Goal: Task Accomplishment & Management: Manage account settings

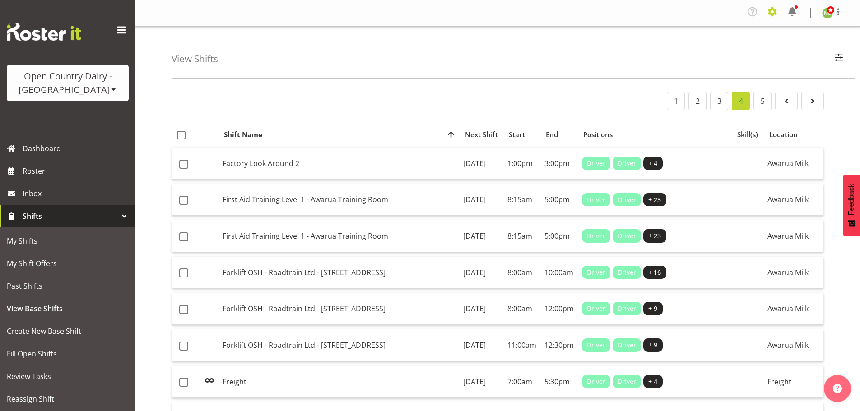
click at [770, 16] on span at bounding box center [772, 12] width 14 height 14
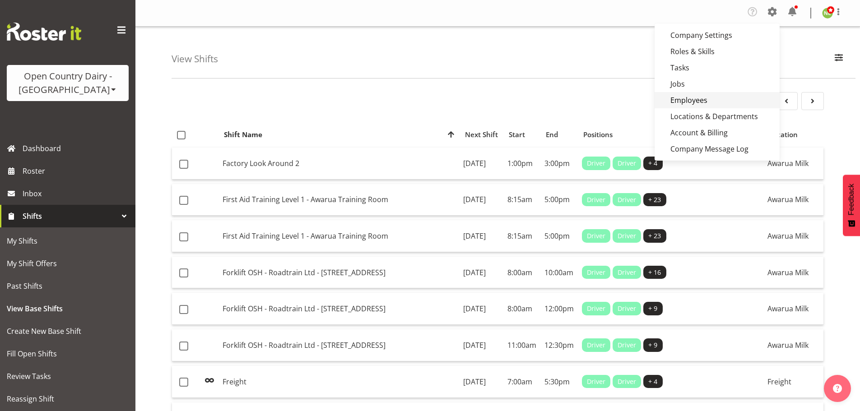
click at [711, 98] on link "Employees" at bounding box center [716, 100] width 125 height 16
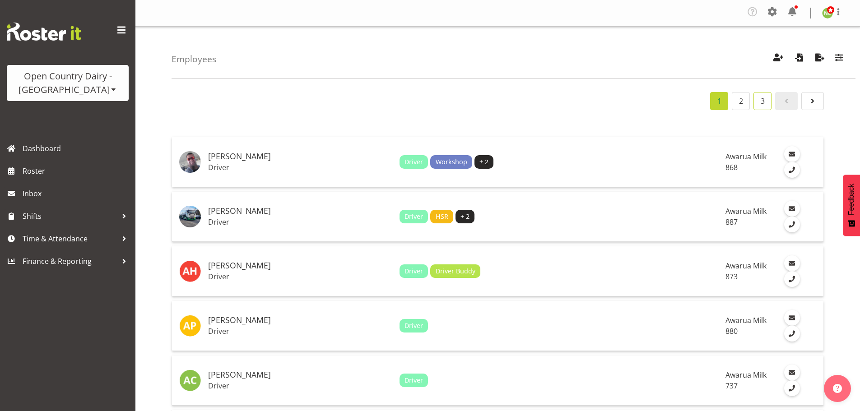
click at [760, 103] on link "3" at bounding box center [762, 101] width 18 height 18
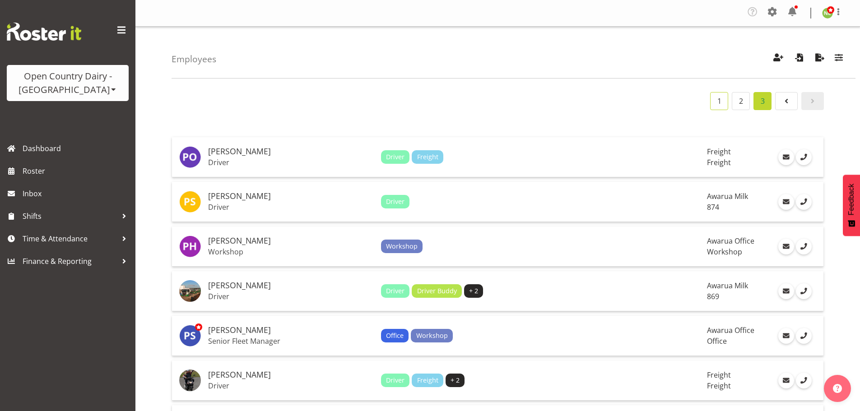
click at [727, 101] on link "1" at bounding box center [719, 101] width 18 height 18
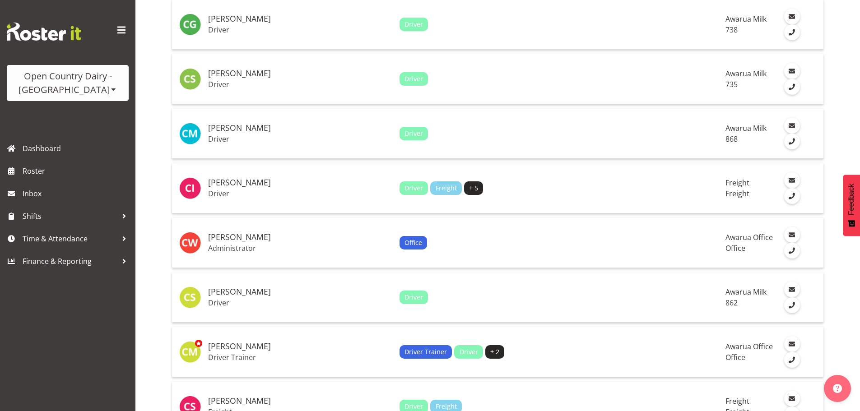
scroll to position [2013, 0]
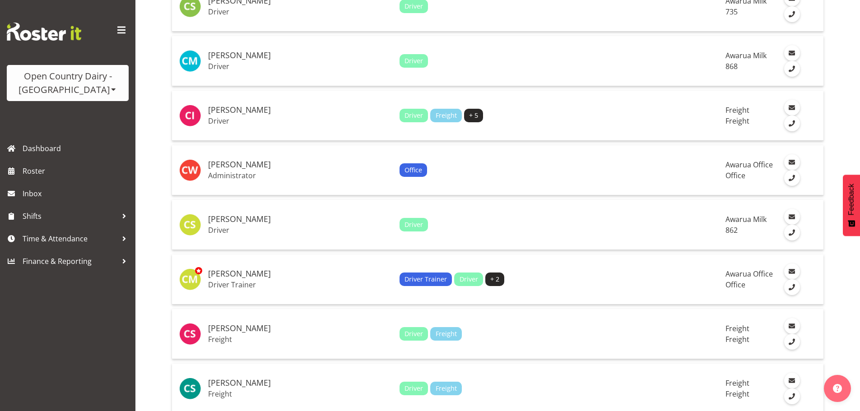
drag, startPoint x: 737, startPoint y: 378, endPoint x: 728, endPoint y: 374, distance: 10.3
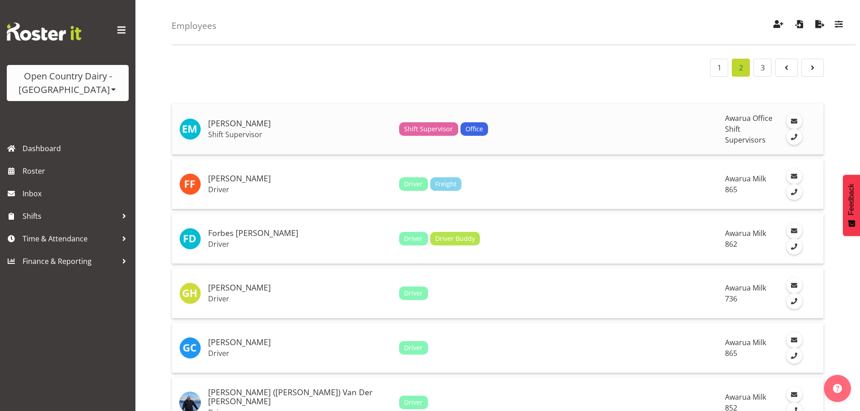
scroll to position [0, 0]
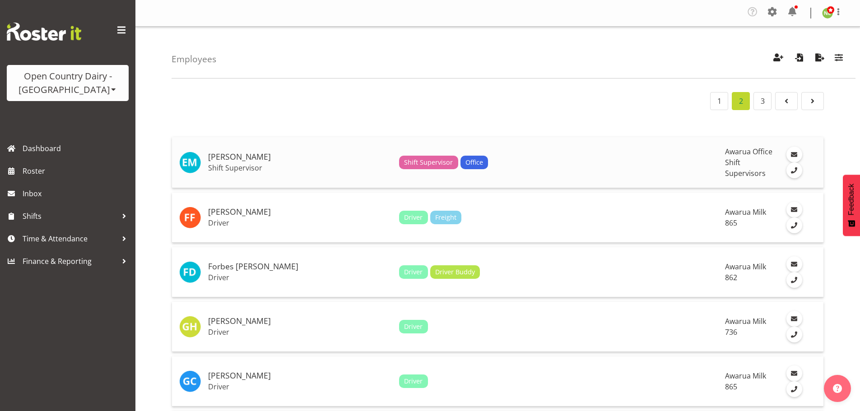
click at [272, 157] on td "Ethan Moore Shift Supervisor" at bounding box center [299, 162] width 191 height 51
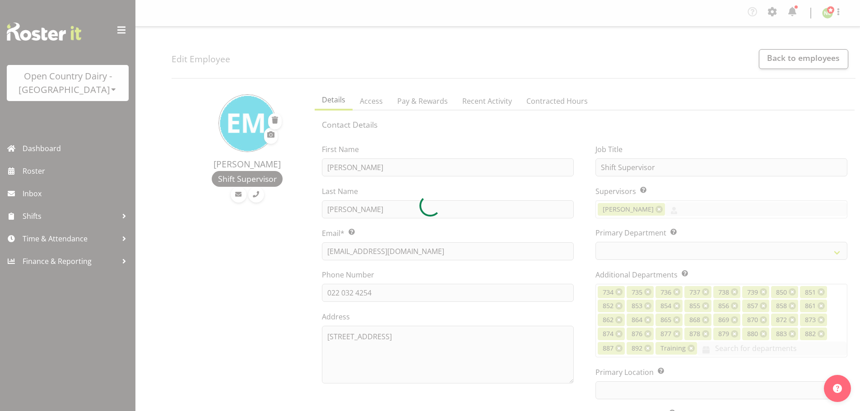
select select "TimelineWeek"
select select
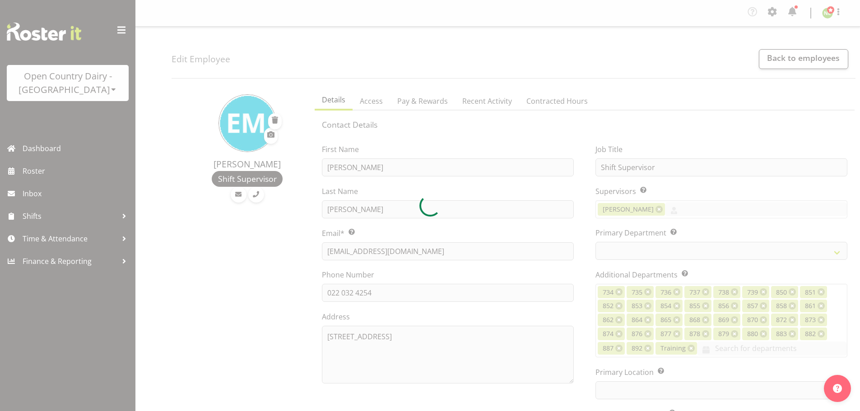
select select
select select "990"
select select "696"
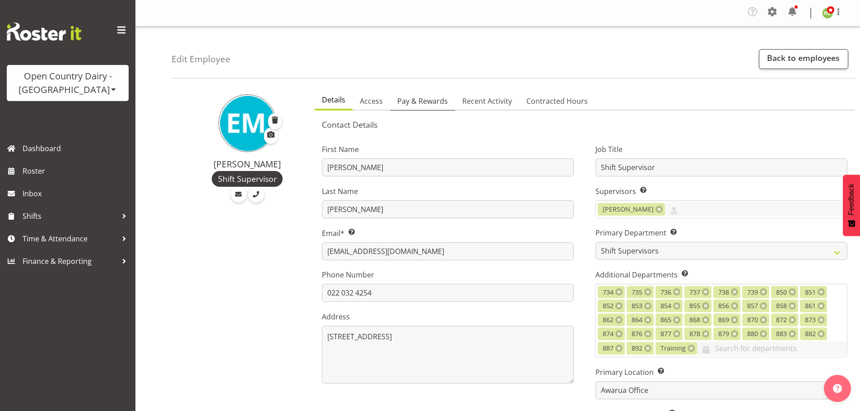
click at [435, 102] on span "Pay & Rewards" at bounding box center [422, 101] width 51 height 11
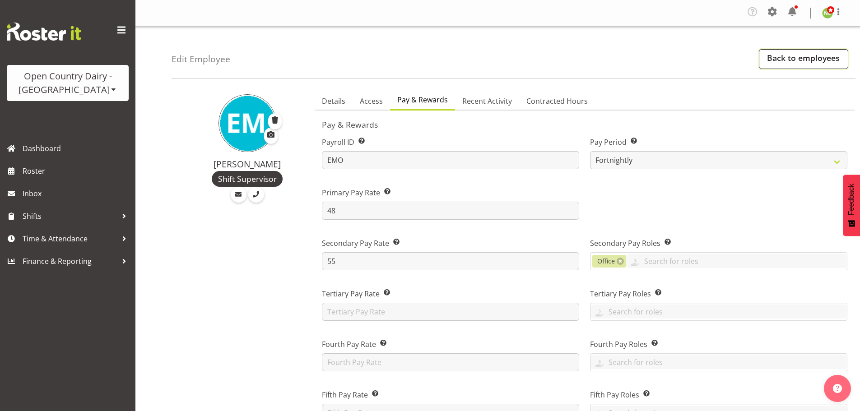
click at [793, 55] on link "Back to employees" at bounding box center [802, 59] width 89 height 20
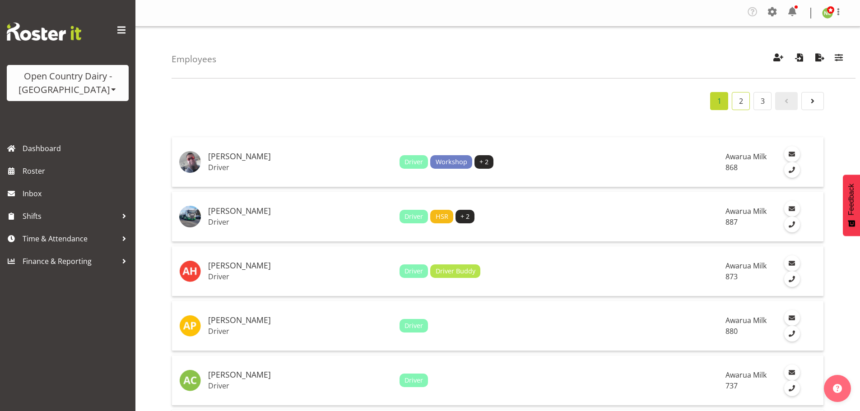
click at [738, 102] on link "2" at bounding box center [740, 101] width 18 height 18
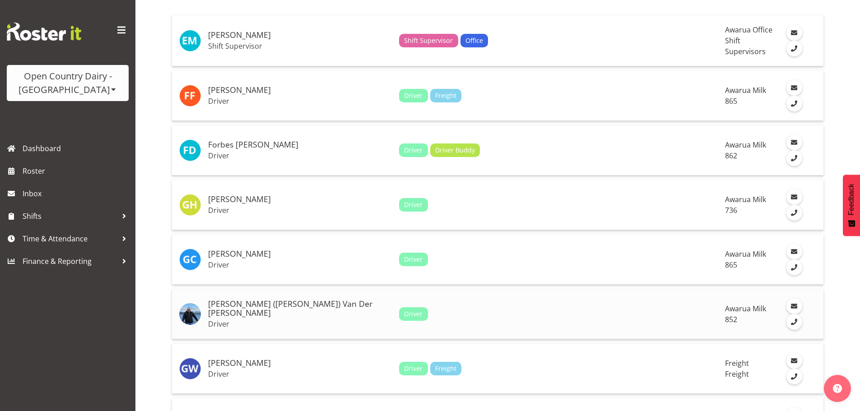
scroll to position [226, 0]
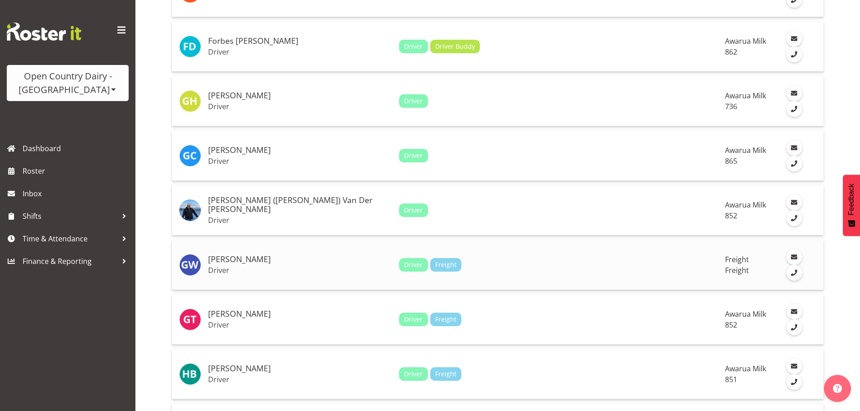
click at [268, 255] on h5 "[PERSON_NAME]" at bounding box center [300, 259] width 184 height 9
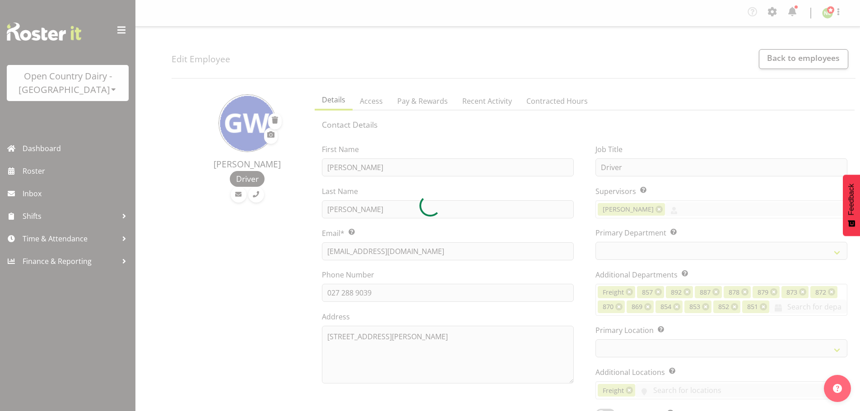
select select "TimelineWeek"
select select
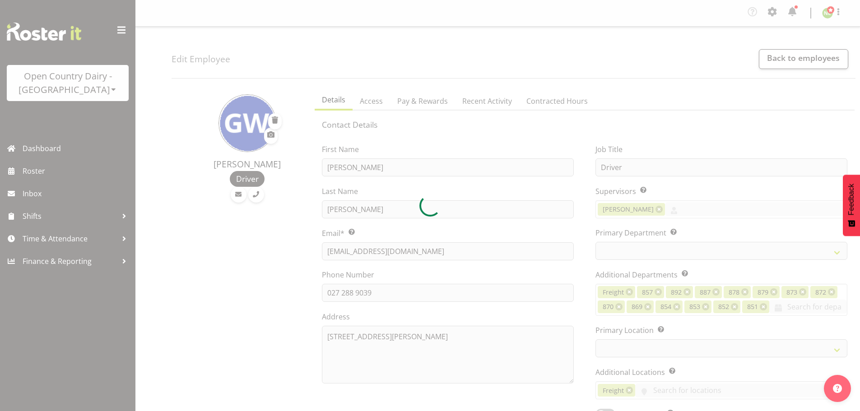
select select
select select "993"
select select "702"
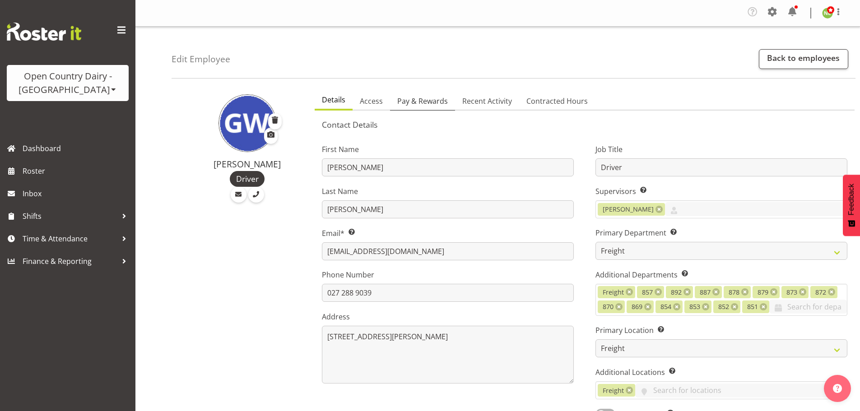
click at [428, 99] on span "Pay & Rewards" at bounding box center [422, 101] width 51 height 11
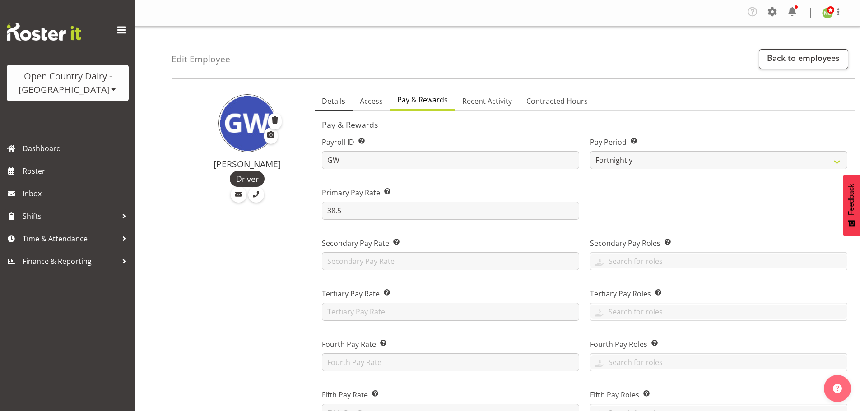
click at [338, 101] on span "Details" at bounding box center [333, 101] width 23 height 11
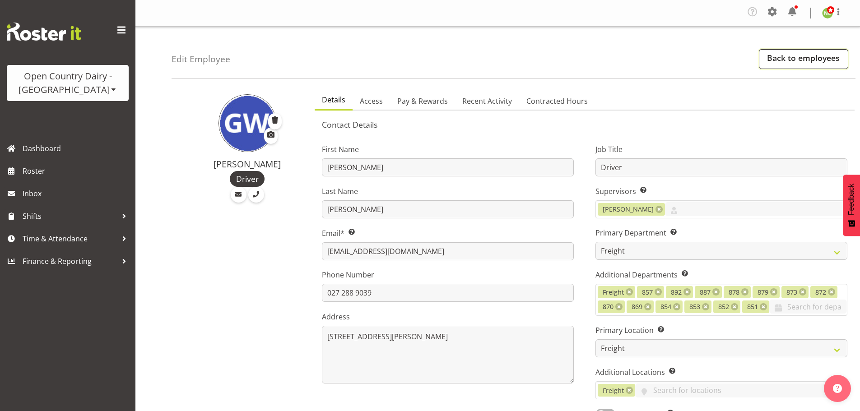
click at [778, 57] on link "Back to employees" at bounding box center [802, 59] width 89 height 20
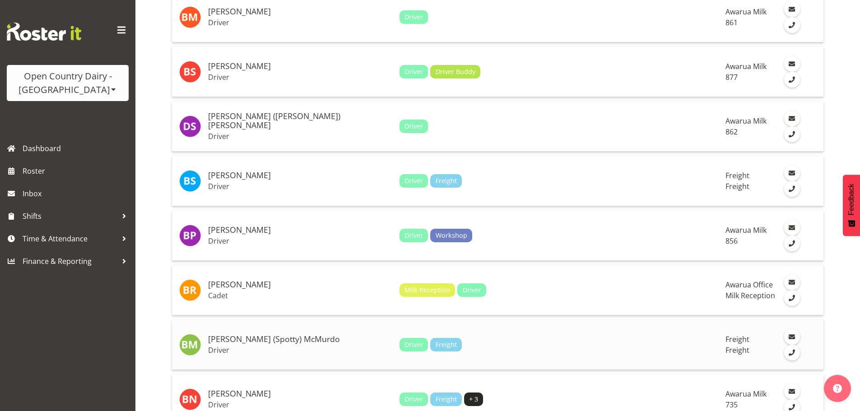
scroll to position [948, 0]
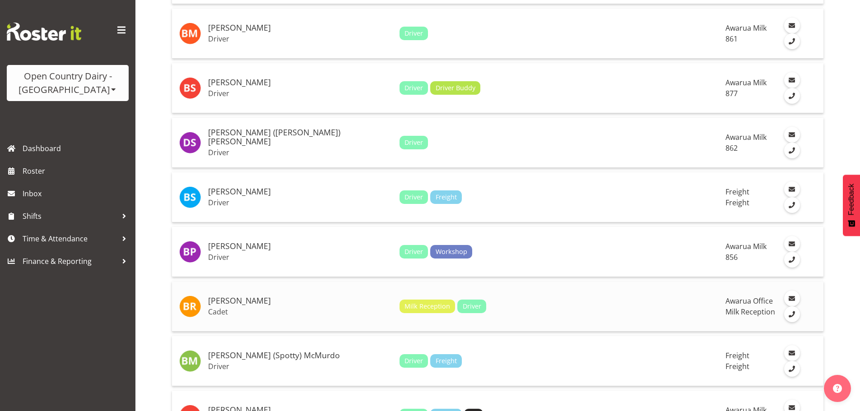
click at [309, 296] on h5 "Brent Reidy" at bounding box center [300, 300] width 184 height 9
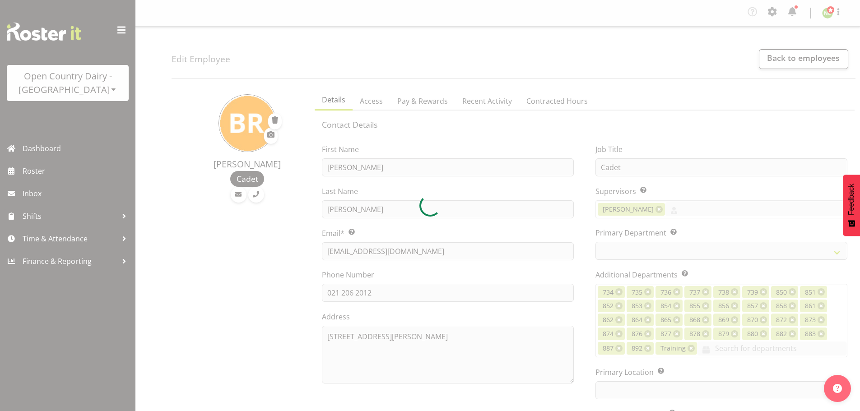
select select "TimelineWeek"
select select
select select "990"
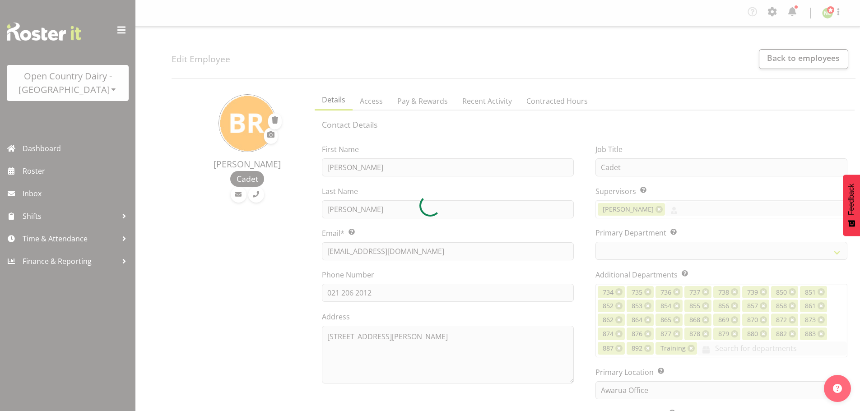
select select "698"
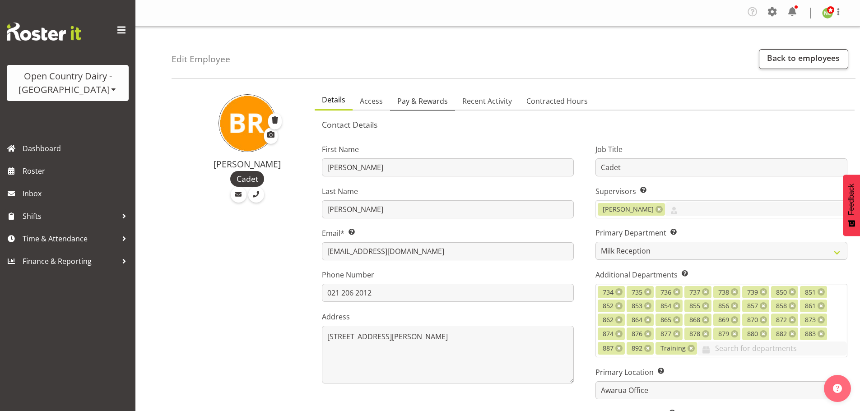
click at [441, 102] on span "Pay & Rewards" at bounding box center [422, 101] width 51 height 11
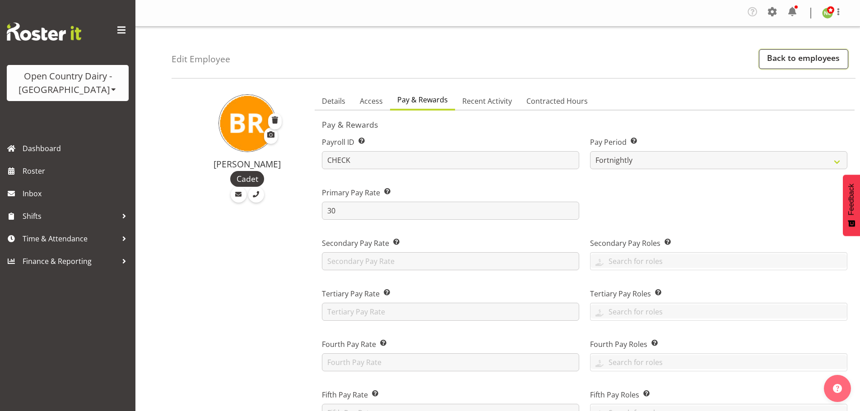
click at [784, 57] on link "Back to employees" at bounding box center [802, 59] width 89 height 20
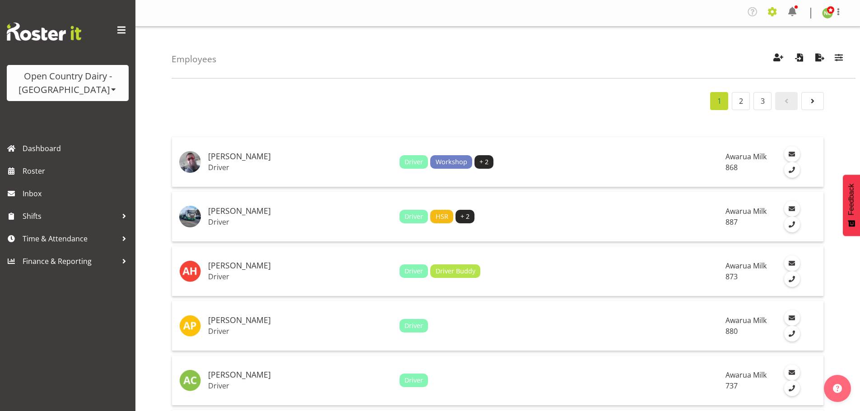
click at [772, 8] on span at bounding box center [772, 12] width 14 height 14
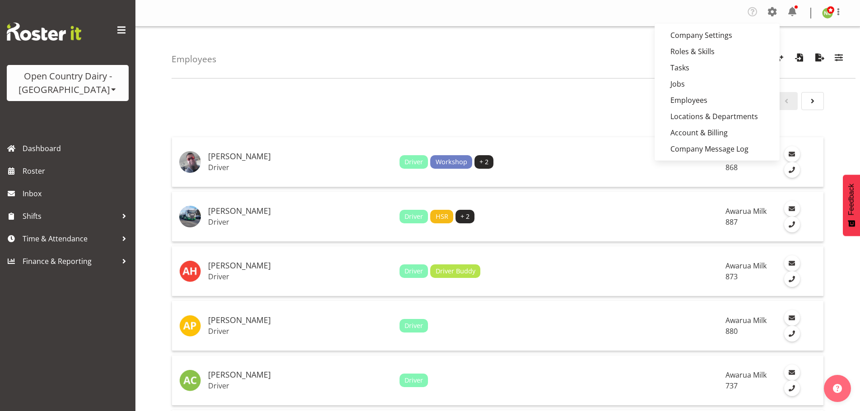
click at [657, 12] on nav "Company Settings Roles & Skills Tasks Jobs Employees Locations & Departments Ac…" at bounding box center [497, 13] width 706 height 17
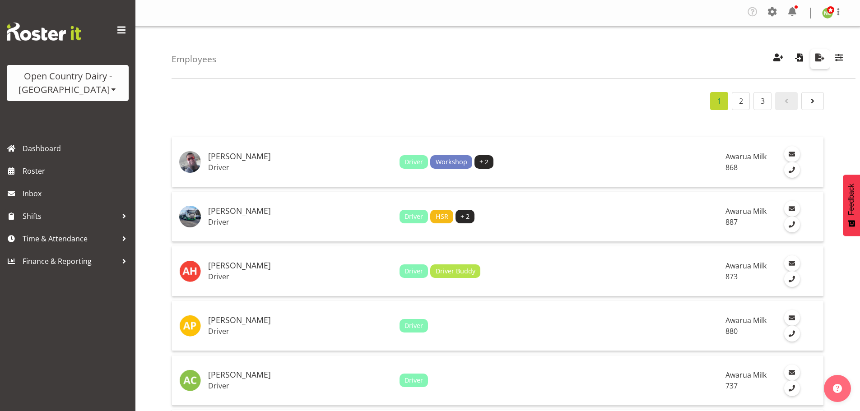
click at [819, 58] on span "button" at bounding box center [820, 57] width 12 height 12
click at [66, 244] on span "Time & Attendance" at bounding box center [70, 239] width 95 height 14
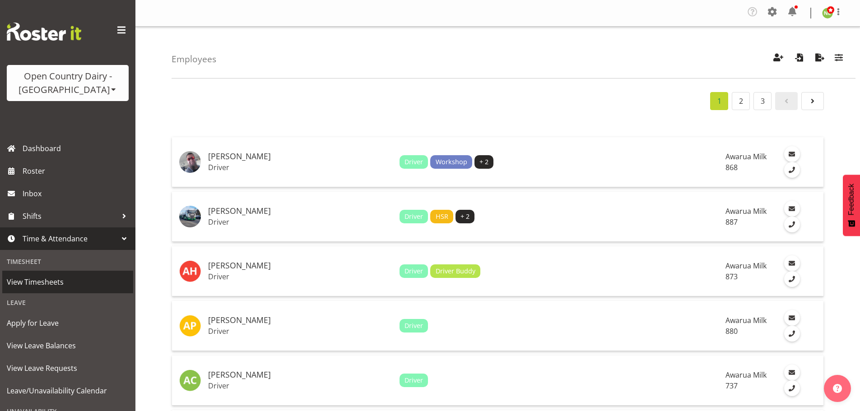
click at [58, 279] on span "View Timesheets" at bounding box center [68, 282] width 122 height 14
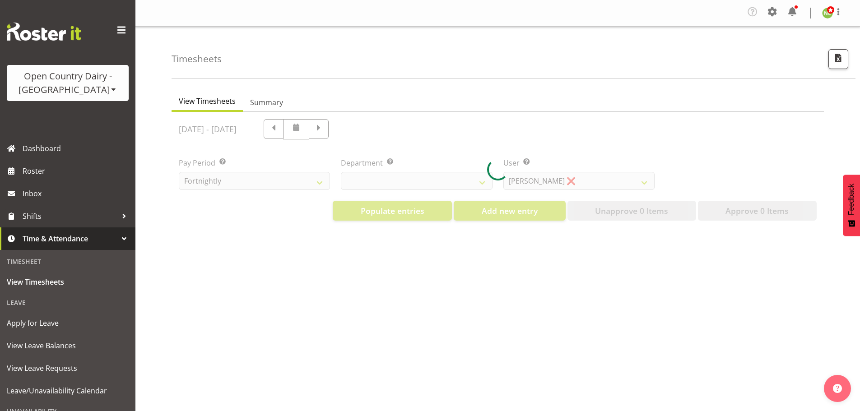
select select "699"
select select "8449"
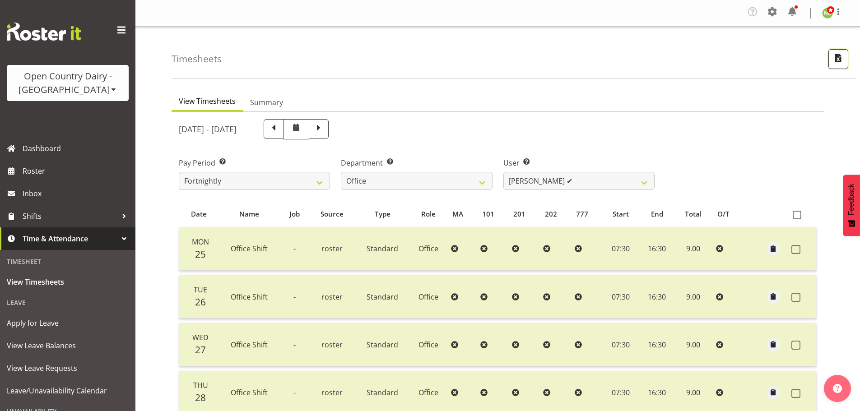
click at [836, 57] on span "button" at bounding box center [838, 58] width 12 height 12
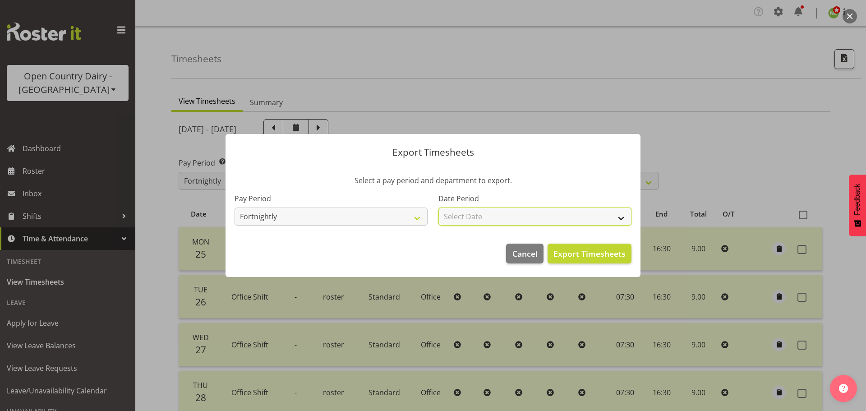
click at [481, 217] on select "Select Date Fortnight starting [DATE] Fortnight starting [DATE] Fortnight start…" at bounding box center [535, 217] width 193 height 18
select select "[DATE]"
click at [439, 208] on select "Select Date Fortnight starting 01/09/2025 Fortnight starting 18/08/2025 Fortnig…" at bounding box center [535, 217] width 193 height 18
click at [601, 253] on span "Export Timesheets" at bounding box center [590, 254] width 72 height 12
click at [853, 16] on button "button" at bounding box center [850, 16] width 14 height 14
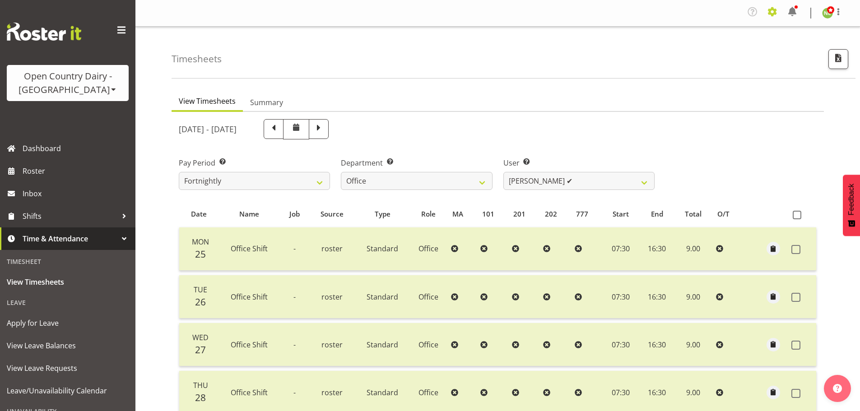
click at [775, 10] on span at bounding box center [772, 12] width 14 height 14
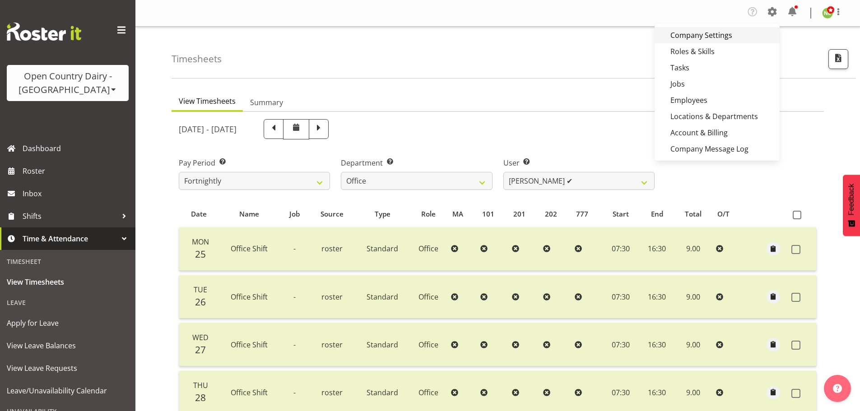
click at [707, 36] on link "Company Settings" at bounding box center [716, 35] width 125 height 16
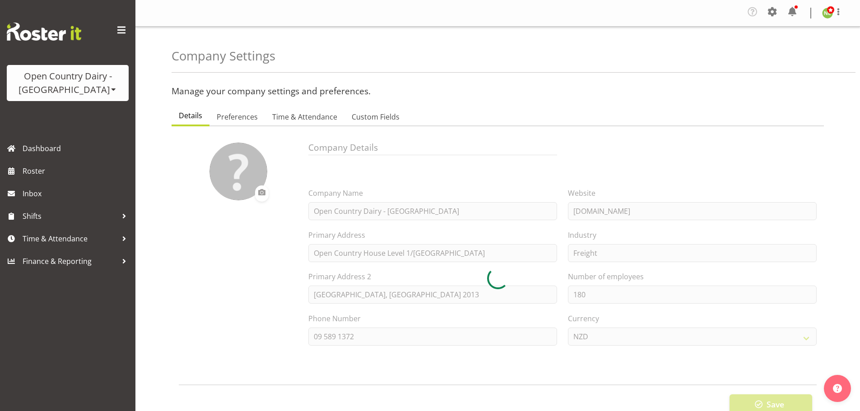
select select
type input "1"
type input "2"
type input "3"
type input "4"
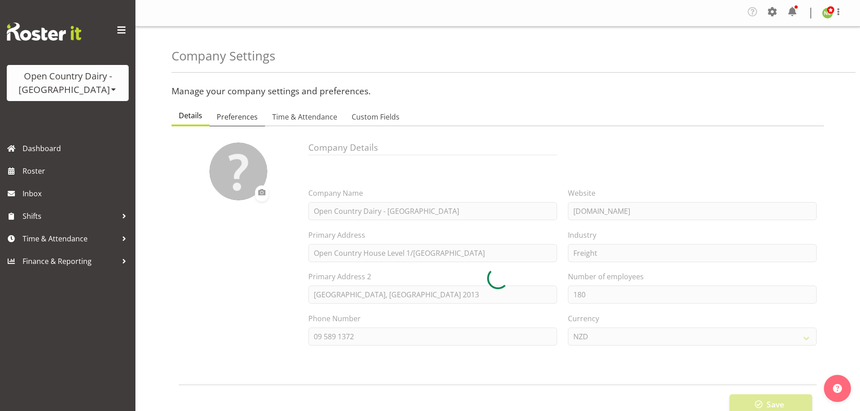
type input "5"
type input "SPL"
type input "8"
checkbox input "true"
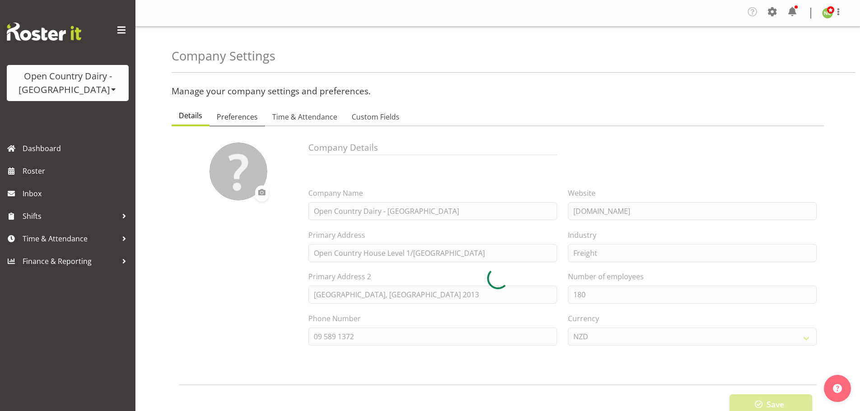
checkbox input "true"
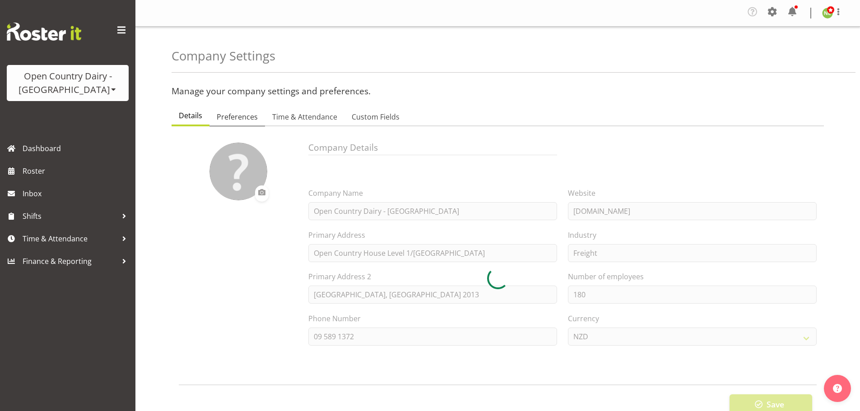
checkbox input "true"
type input "15"
select select "0"
checkbox input "true"
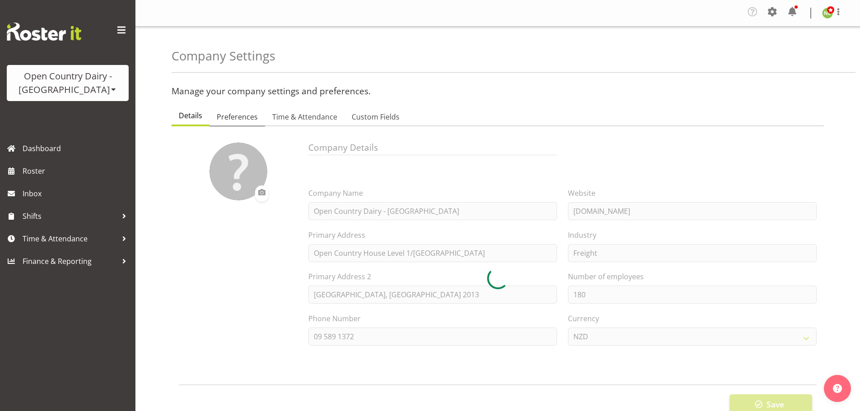
checkbox input "true"
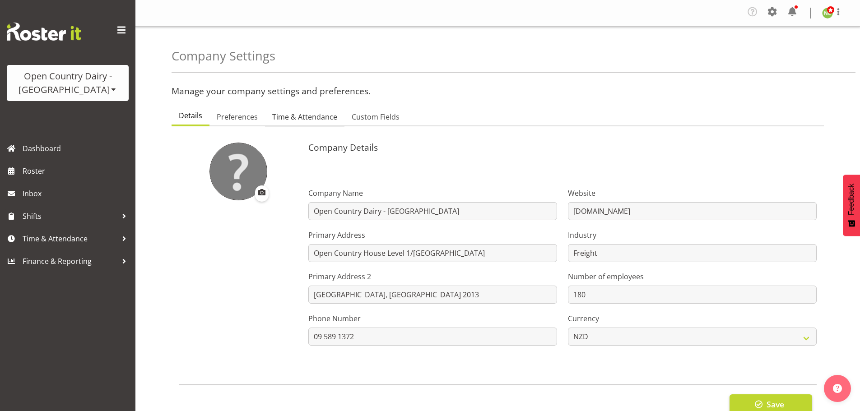
click at [296, 115] on span "Time & Attendance" at bounding box center [304, 116] width 65 height 11
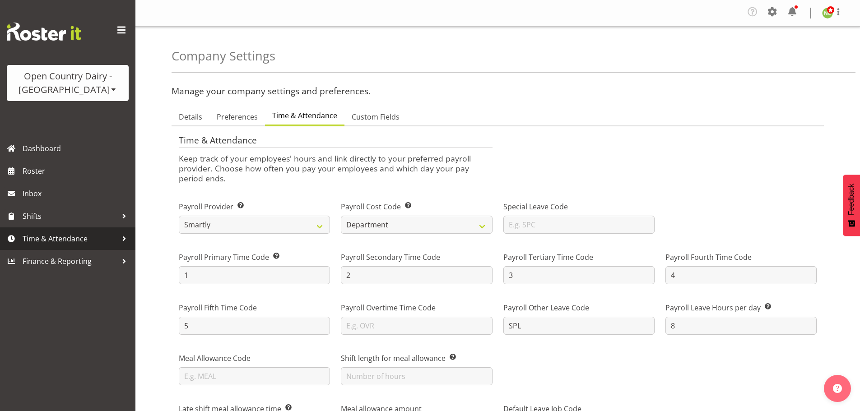
drag, startPoint x: 65, startPoint y: 239, endPoint x: 71, endPoint y: 240, distance: 5.4
click at [65, 239] on span "Time & Attendance" at bounding box center [70, 239] width 95 height 14
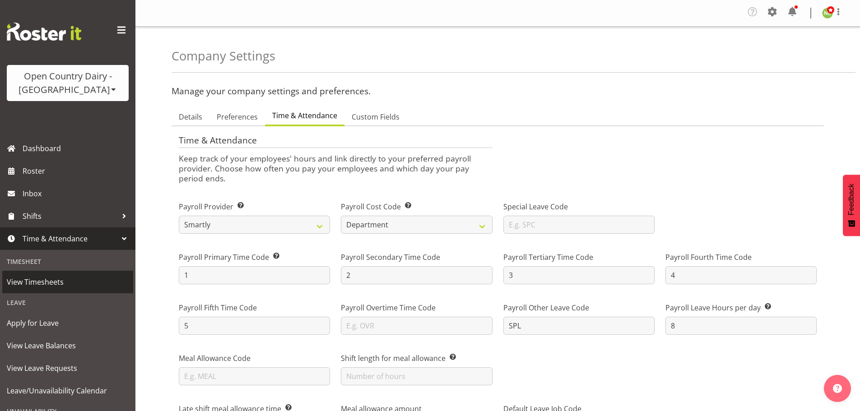
click at [46, 285] on span "View Timesheets" at bounding box center [68, 282] width 122 height 14
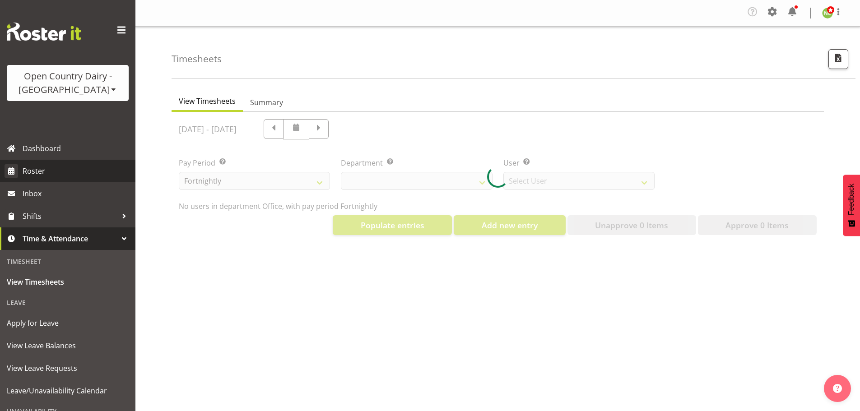
select select "699"
select select "8449"
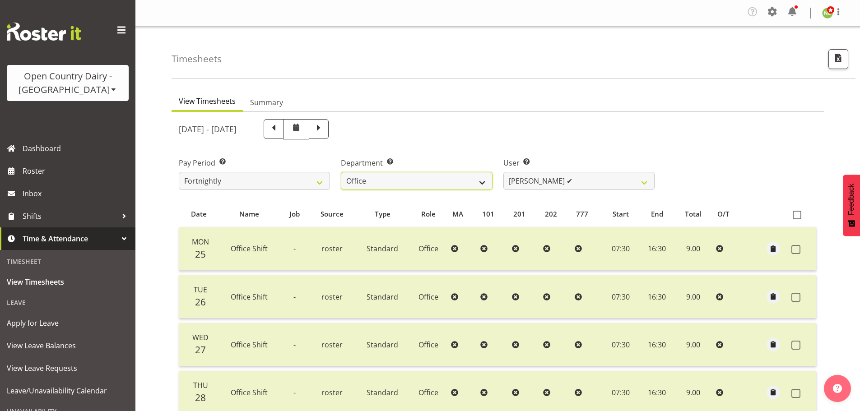
click at [398, 186] on select "734 735 736 737 738 739 851 852 853 854 855 856 858 861 862 865 868 869 870 873" at bounding box center [416, 181] width 151 height 18
select select "682"
click at [341, 172] on select "734 735 736 737 738 739 851 852 853 854 855 856 858 861 862 865 868 869 870 873" at bounding box center [416, 181] width 151 height 18
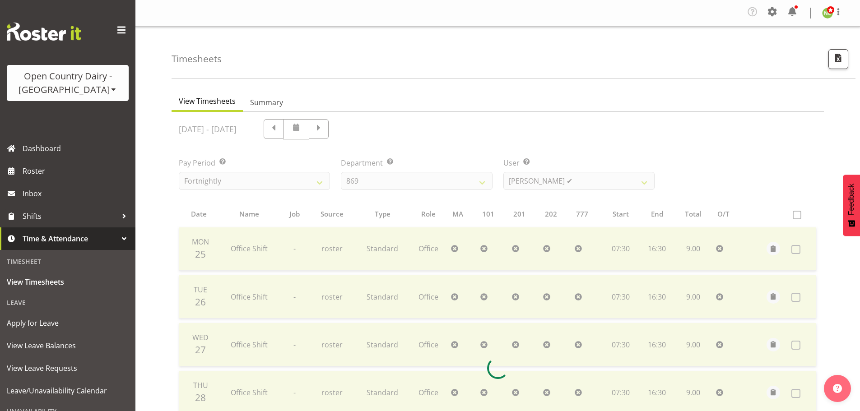
click at [571, 184] on div at bounding box center [497, 368] width 652 height 512
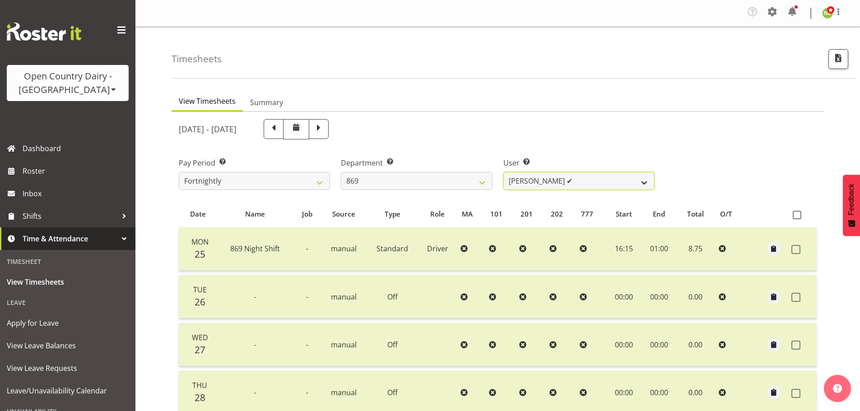
click at [564, 180] on select "Barry O'Donnell ✔ Barry Johnston ✔ Jason Soper ✔ Peter Wieczorek ✔" at bounding box center [578, 181] width 151 height 18
select select "7388"
click at [503, 172] on select "Barry O'Donnell ✔ Barry Johnston ✔ Jason Soper ✔ Peter Wieczorek ✔" at bounding box center [578, 181] width 151 height 18
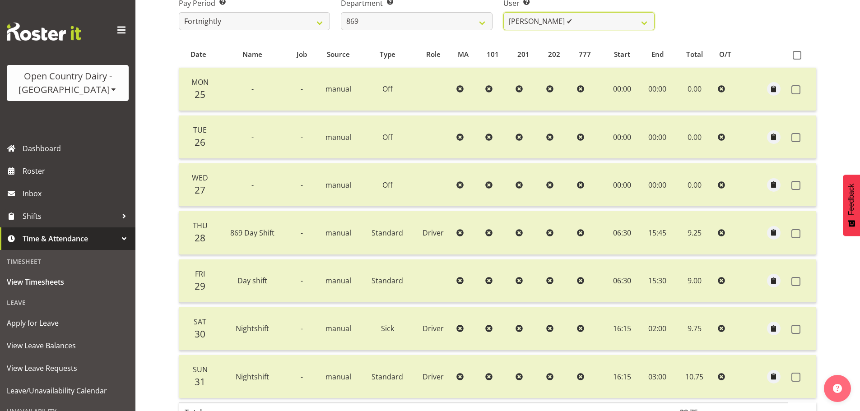
scroll to position [180, 0]
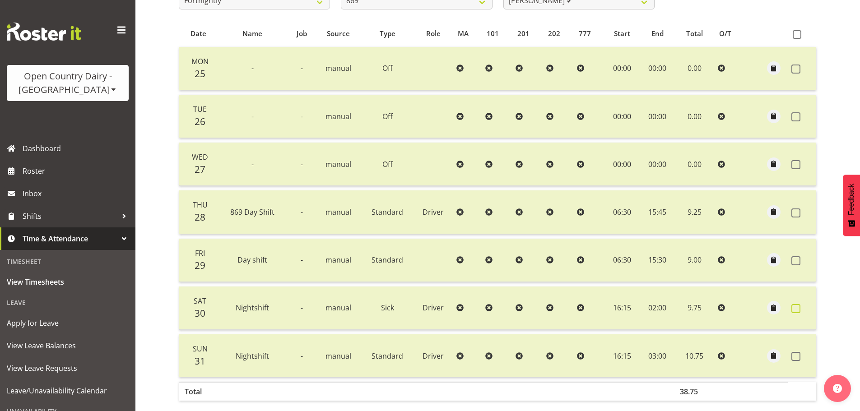
click at [795, 308] on span at bounding box center [795, 308] width 9 height 9
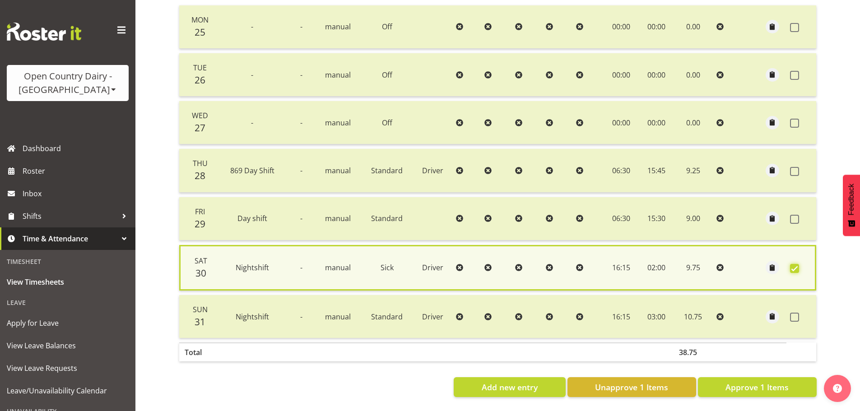
scroll to position [229, 0]
click at [597, 381] on span "Unapprove 1 Items" at bounding box center [631, 387] width 73 height 12
checkbox input "false"
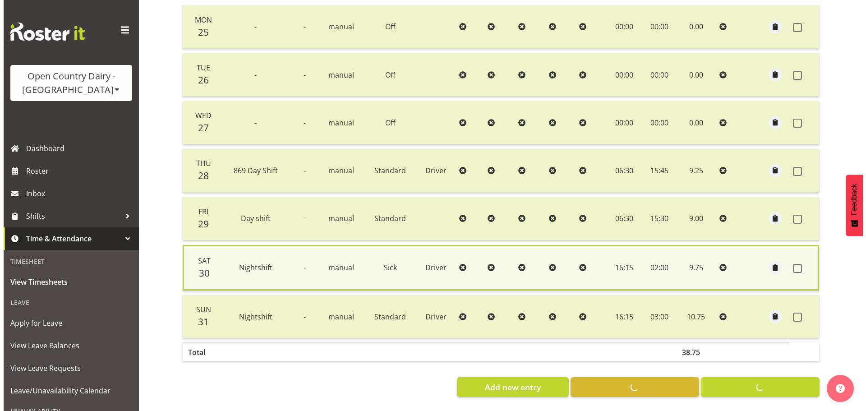
scroll to position [227, 0]
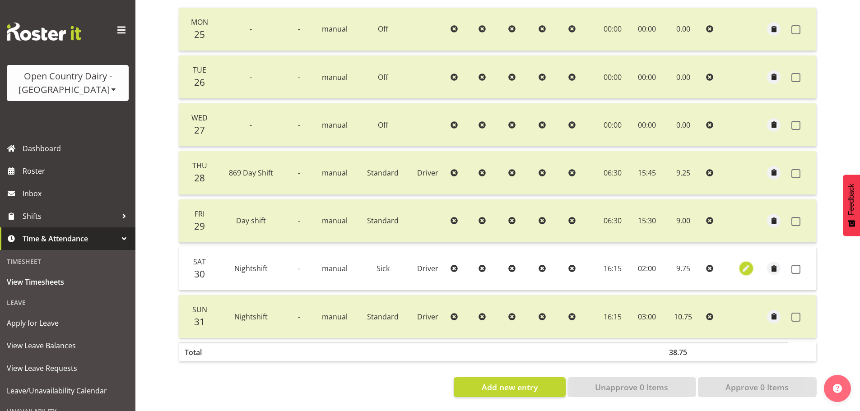
click at [747, 264] on span "button" at bounding box center [746, 269] width 10 height 10
select select "Sick"
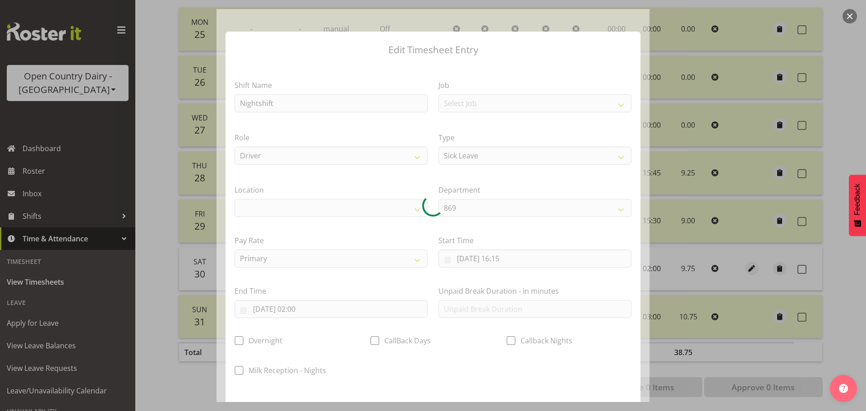
select select
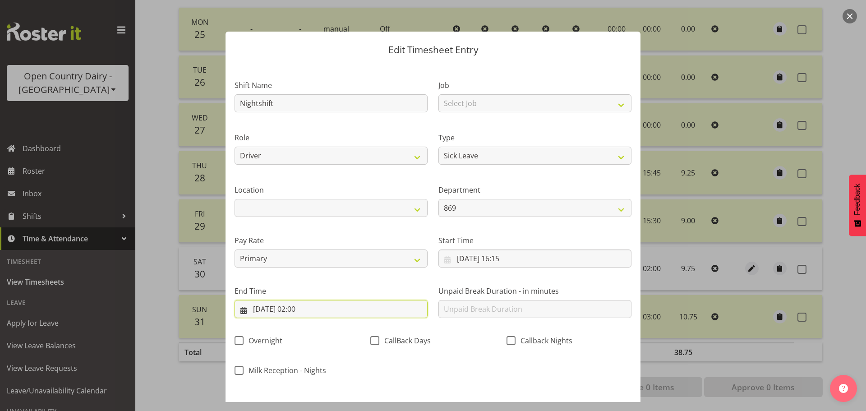
click at [311, 312] on input "31/08/2025, 02:00" at bounding box center [331, 309] width 193 height 18
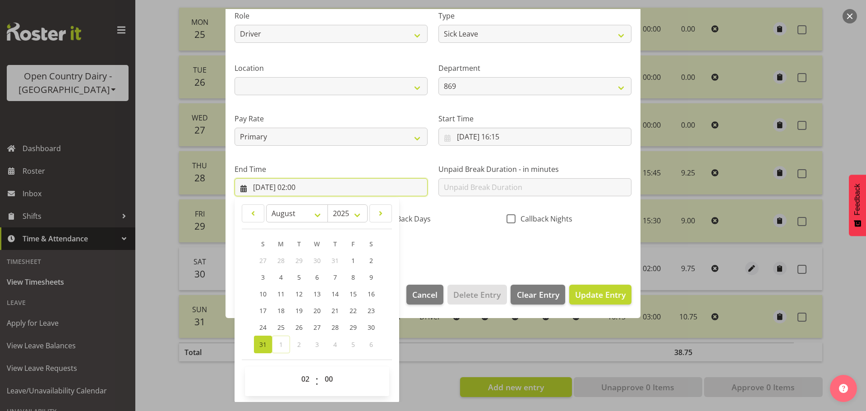
scroll to position [122, 0]
click at [329, 377] on select "00 01 02 03 04 05 06 07 08 09 10 11 12 13 14 15 16 17 18 19 20 21 22 23 24 25 2…" at bounding box center [330, 379] width 20 height 18
select select "43"
click at [320, 370] on select "00 01 02 03 04 05 06 07 08 09 10 11 12 13 14 15 16 17 18 19 20 21 22 23 24 25 2…" at bounding box center [330, 379] width 20 height 18
type input "31/08/2025, 02:43"
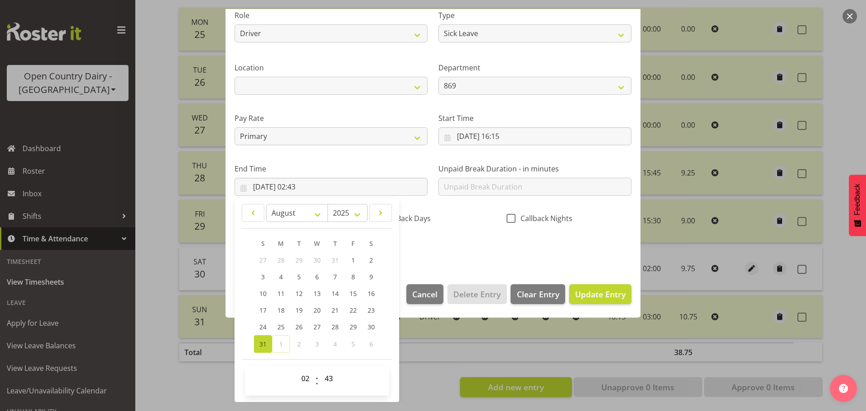
click at [538, 249] on div "Shift Name Nightshift Job Select Job Connecting /unconnecting Trailers Meeting …" at bounding box center [433, 103] width 408 height 316
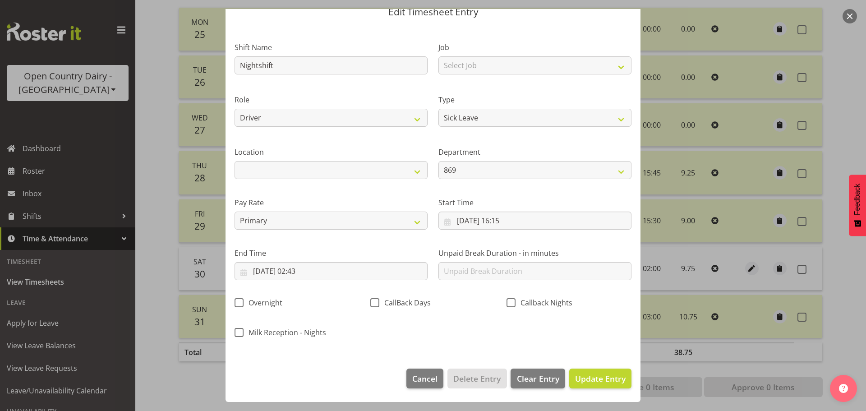
scroll to position [38, 0]
click at [601, 379] on span "Update Entry" at bounding box center [600, 378] width 51 height 11
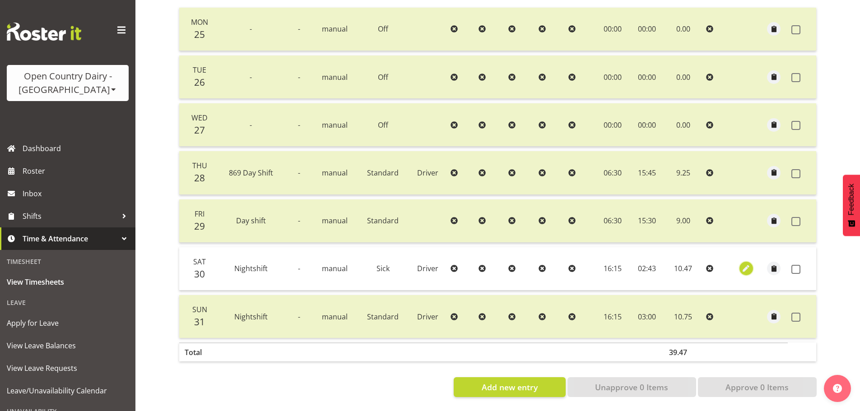
click at [742, 264] on span "button" at bounding box center [746, 269] width 10 height 10
select select "Sick"
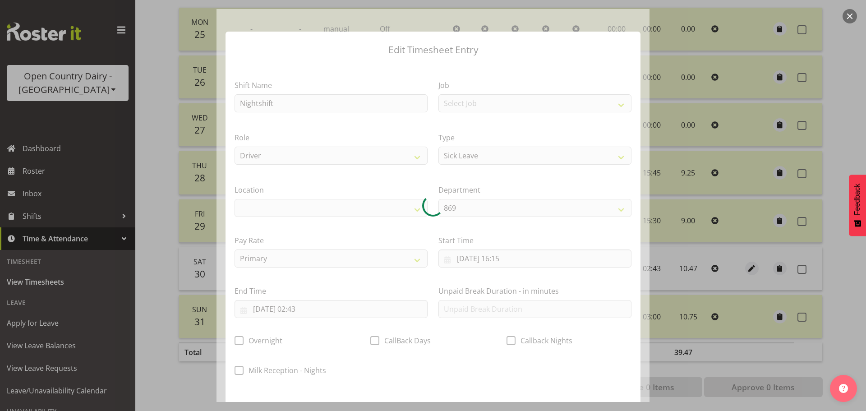
select select
click at [316, 308] on div at bounding box center [433, 205] width 433 height 393
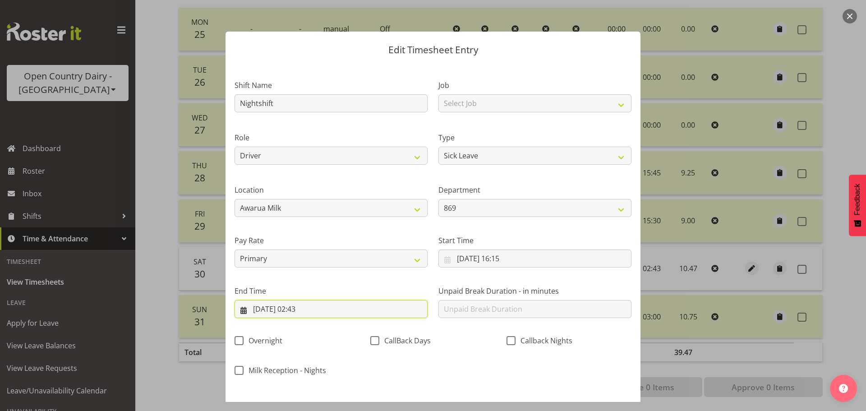
click at [316, 307] on input "31/08/2025, 02:43" at bounding box center [331, 309] width 193 height 18
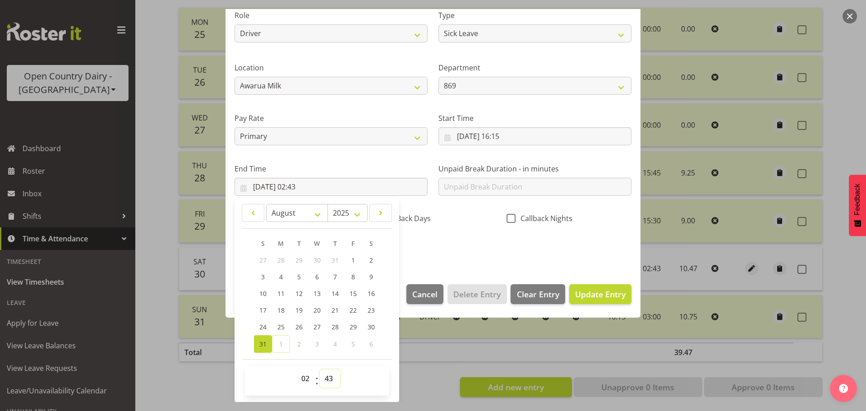
click at [326, 376] on select "00 01 02 03 04 05 06 07 08 09 10 11 12 13 14 15 16 17 18 19 20 21 22 23 24 25 2…" at bounding box center [330, 379] width 20 height 18
select select "0"
click at [320, 370] on select "00 01 02 03 04 05 06 07 08 09 10 11 12 13 14 15 16 17 18 19 20 21 22 23 24 25 2…" at bounding box center [330, 379] width 20 height 18
type input "31/08/2025, 02:00"
click at [453, 249] on div "Shift Name Nightshift Job Select Job Connecting /unconnecting Trailers Meeting …" at bounding box center [433, 103] width 408 height 316
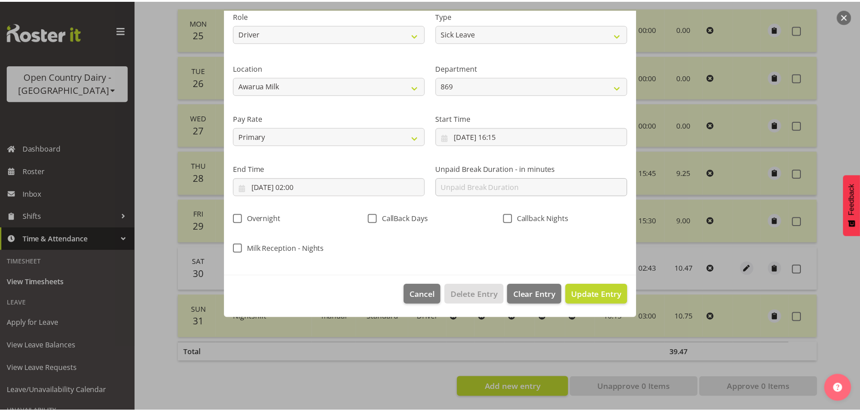
scroll to position [38, 0]
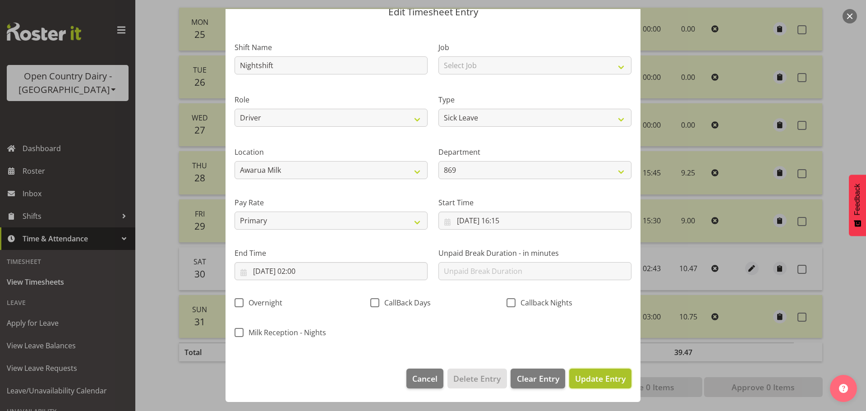
click at [591, 380] on span "Update Entry" at bounding box center [600, 378] width 51 height 11
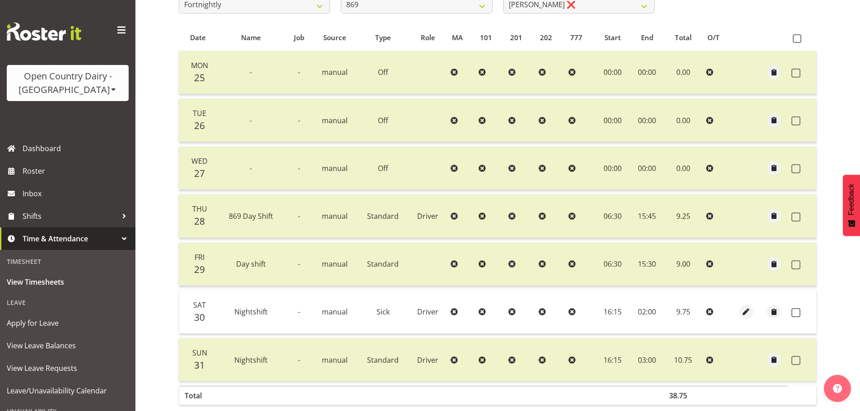
scroll to position [175, 0]
click at [799, 316] on span at bounding box center [795, 314] width 9 height 9
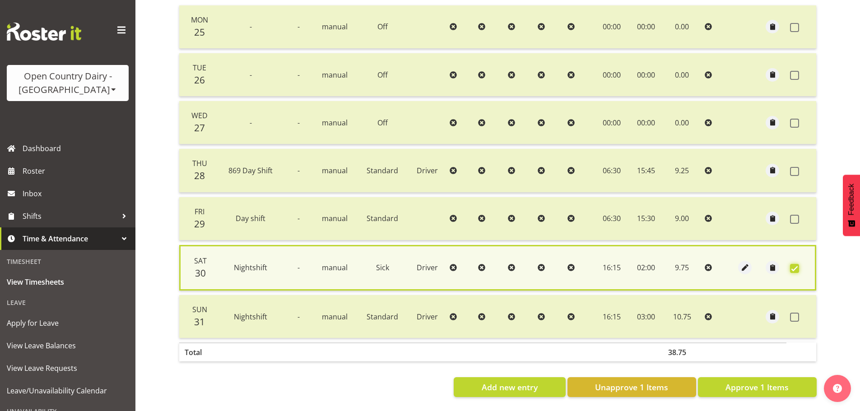
scroll to position [229, 0]
drag, startPoint x: 781, startPoint y: 384, endPoint x: 787, endPoint y: 381, distance: 6.1
click at [783, 383] on span "Approve 1 Items" at bounding box center [756, 387] width 63 height 12
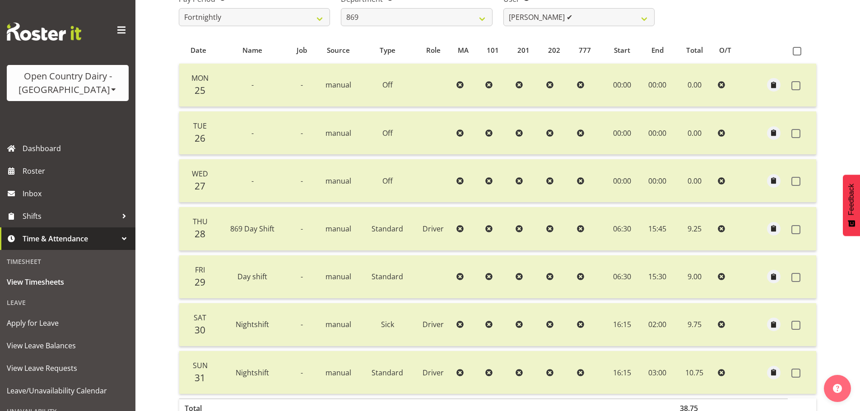
scroll to position [162, 0]
click at [800, 326] on label at bounding box center [798, 326] width 14 height 9
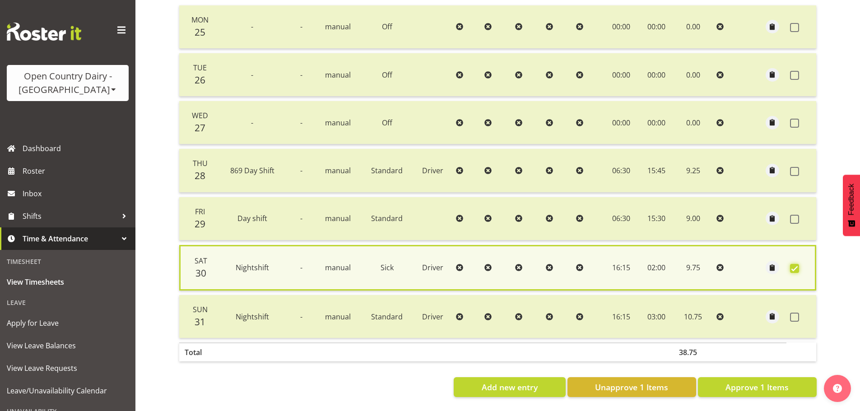
scroll to position [229, 0]
click at [634, 385] on span "Unapprove 1 Items" at bounding box center [631, 387] width 73 height 12
checkbox input "false"
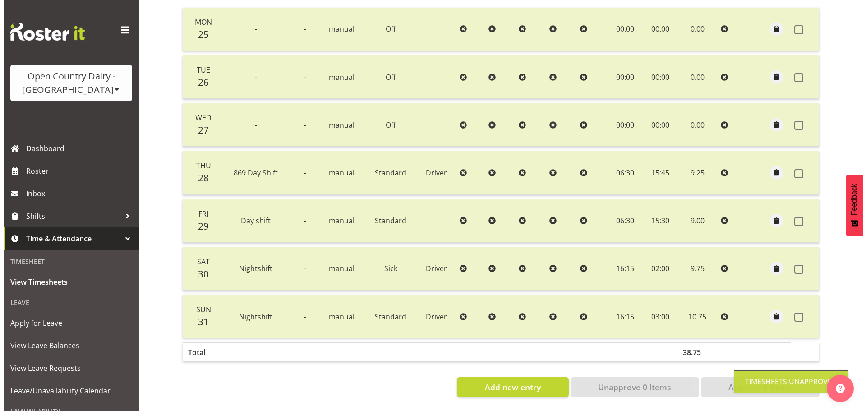
scroll to position [227, 0]
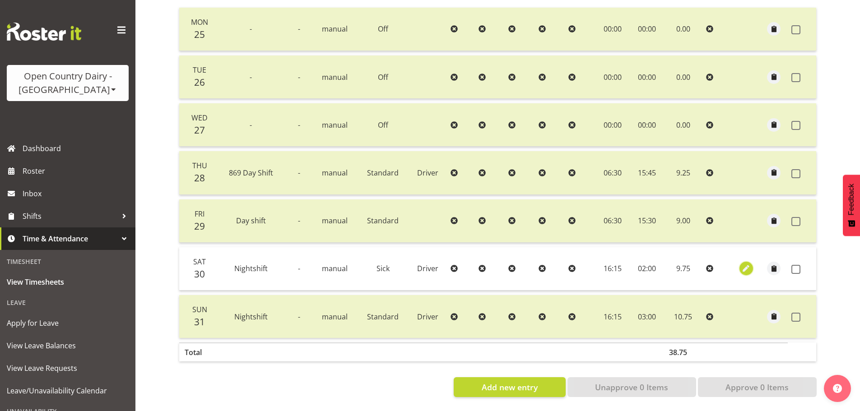
click at [749, 264] on span "button" at bounding box center [746, 269] width 10 height 10
select select "Sick"
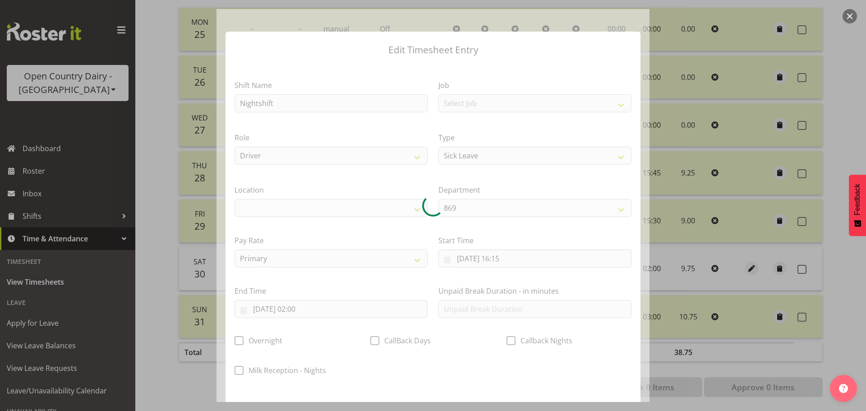
select select
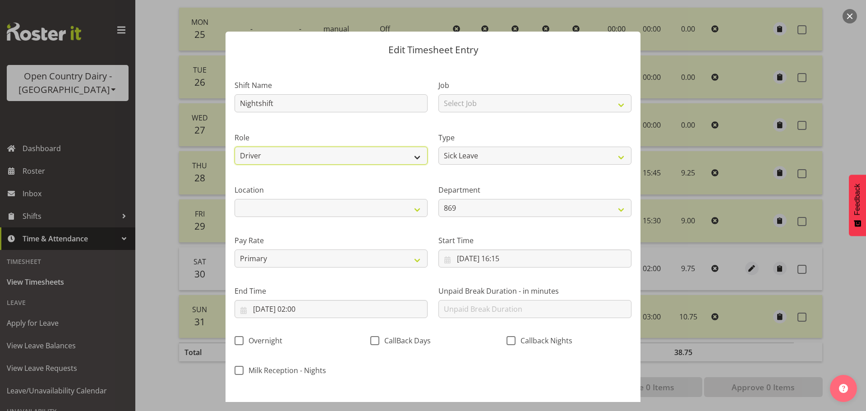
click at [259, 154] on select "Driver Freight" at bounding box center [331, 156] width 193 height 18
click at [262, 154] on select "Driver Freight" at bounding box center [331, 156] width 193 height 18
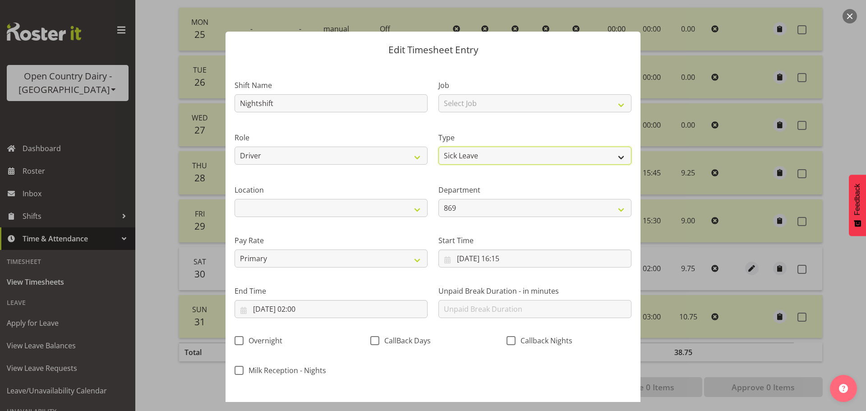
click at [448, 149] on select "Off Standard Public Holiday Public Holiday (Worked) Day In Lieu Annual Leave Si…" at bounding box center [535, 156] width 193 height 18
select select "Standard"
click at [439, 147] on select "Off Standard Public Holiday Public Holiday (Worked) Day In Lieu Annual Leave Si…" at bounding box center [535, 156] width 193 height 18
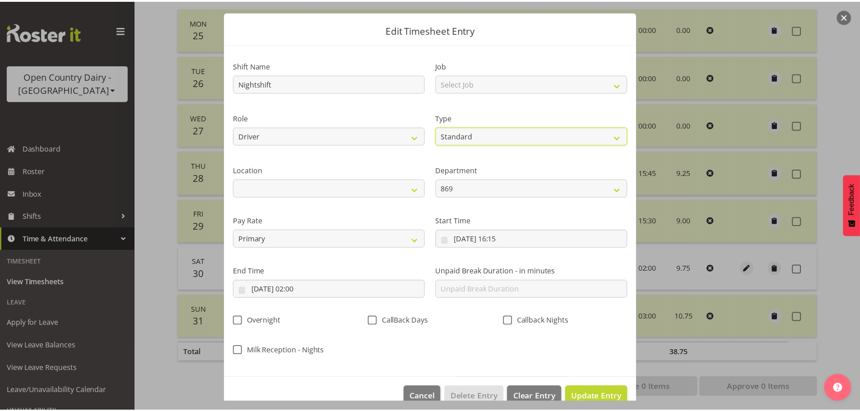
scroll to position [38, 0]
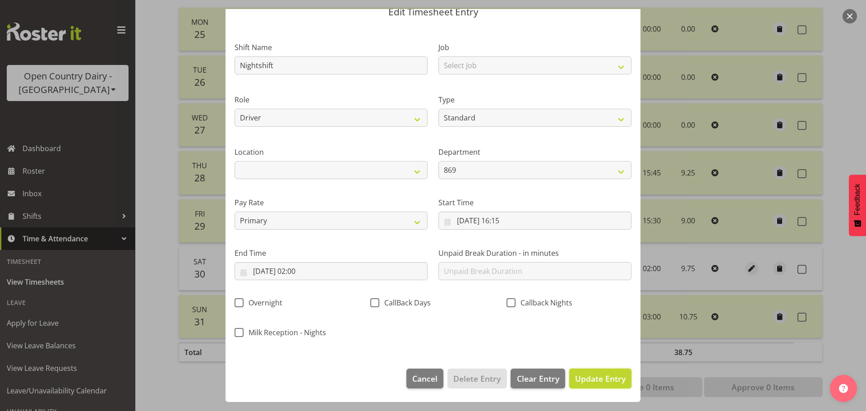
click at [585, 378] on span "Update Entry" at bounding box center [600, 378] width 51 height 11
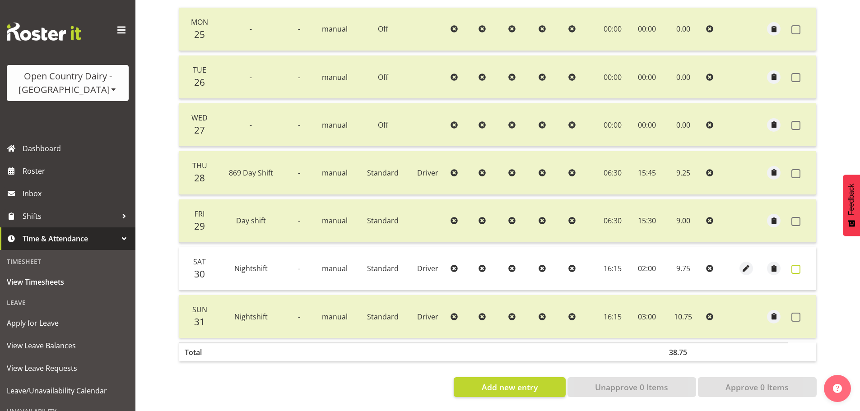
click at [796, 265] on span at bounding box center [795, 269] width 9 height 9
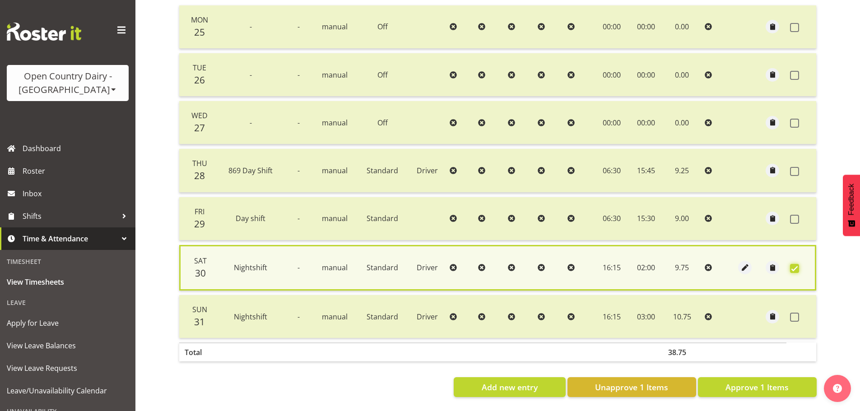
scroll to position [229, 0]
click at [752, 381] on span "Approve 1 Items" at bounding box center [756, 387] width 63 height 12
checkbox input "false"
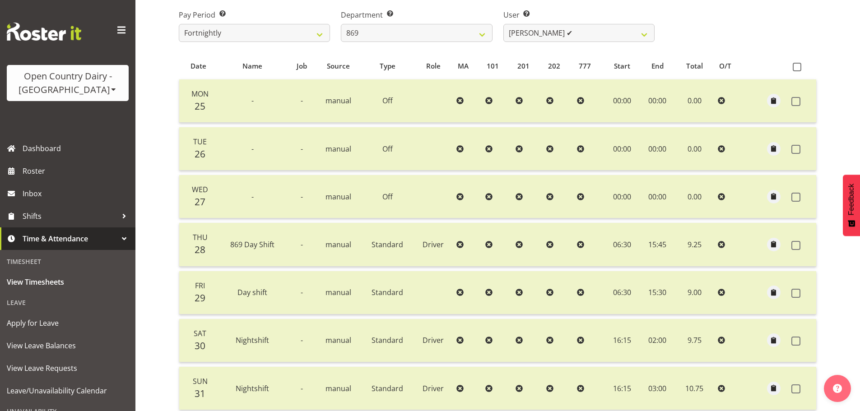
scroll to position [0, 0]
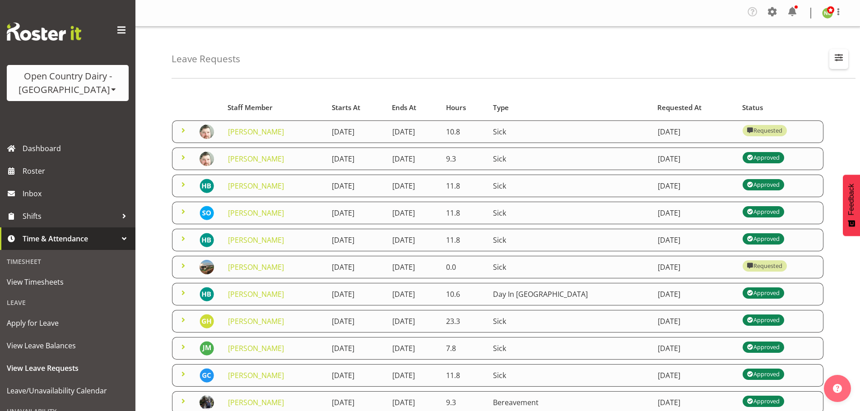
click at [838, 58] on span "button" at bounding box center [838, 57] width 12 height 12
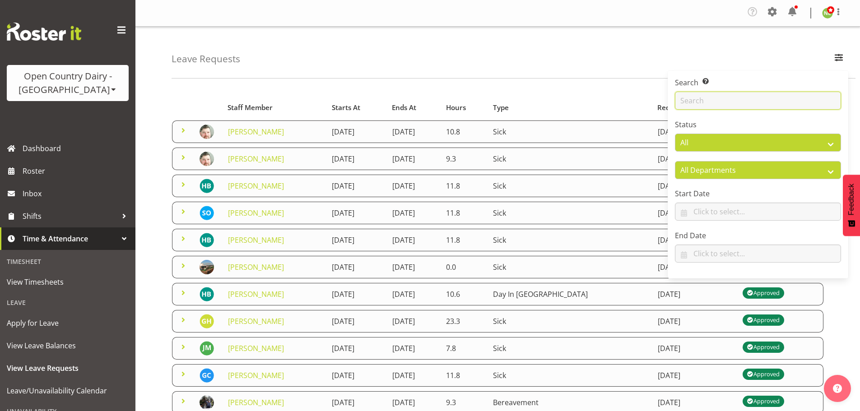
click at [718, 98] on input "text" at bounding box center [758, 101] width 166 height 18
type input "[PERSON_NAME]"
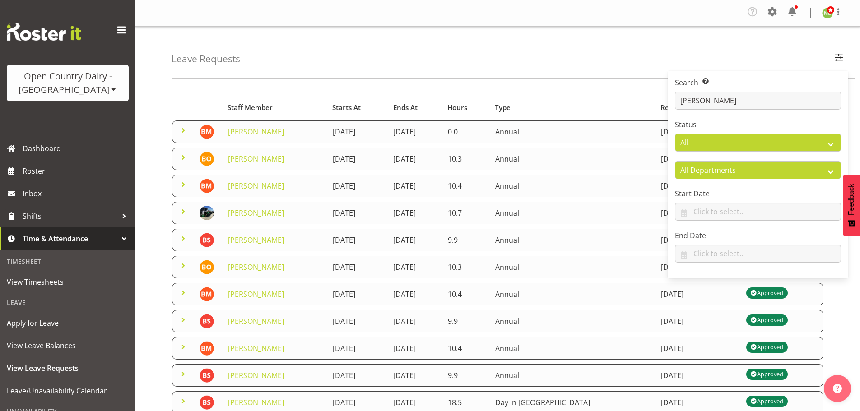
click at [165, 263] on div "Leave Requests Search Search for a particular employee [PERSON_NAME] Status All…" at bounding box center [497, 300] width 724 height 547
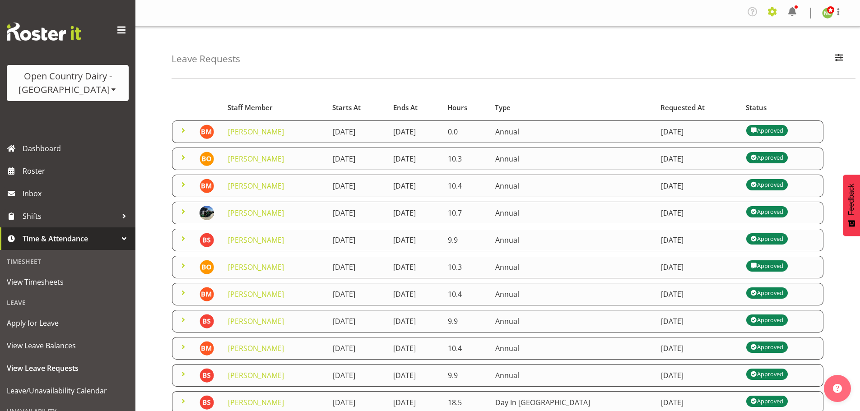
click at [774, 13] on span at bounding box center [772, 12] width 14 height 14
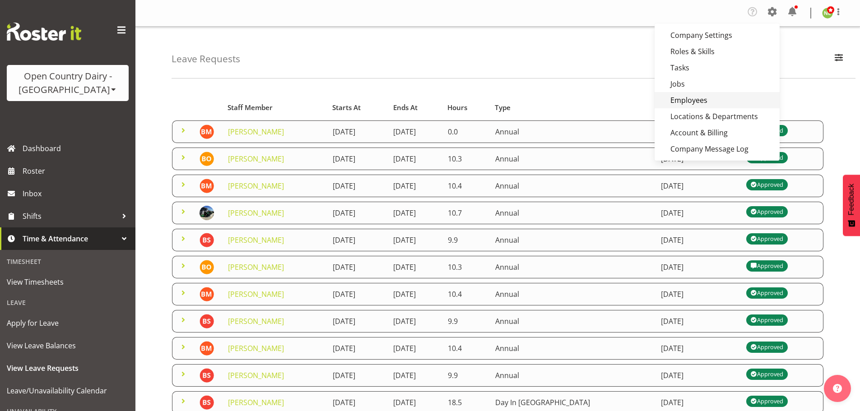
click at [713, 98] on link "Employees" at bounding box center [716, 100] width 125 height 16
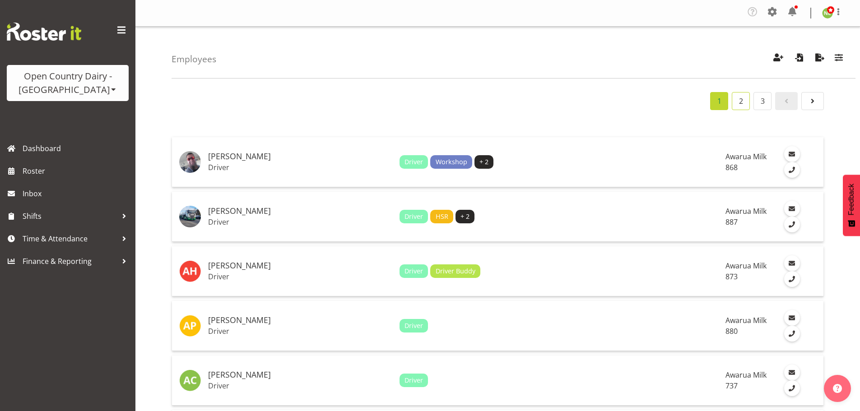
click at [743, 102] on link "2" at bounding box center [740, 101] width 18 height 18
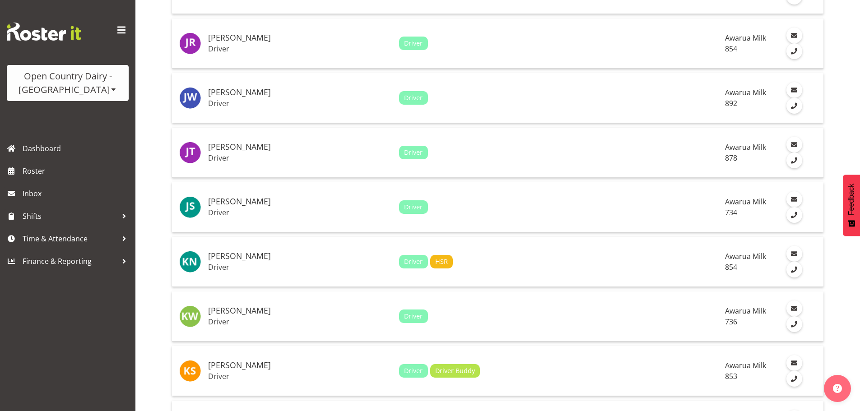
scroll to position [1669, 0]
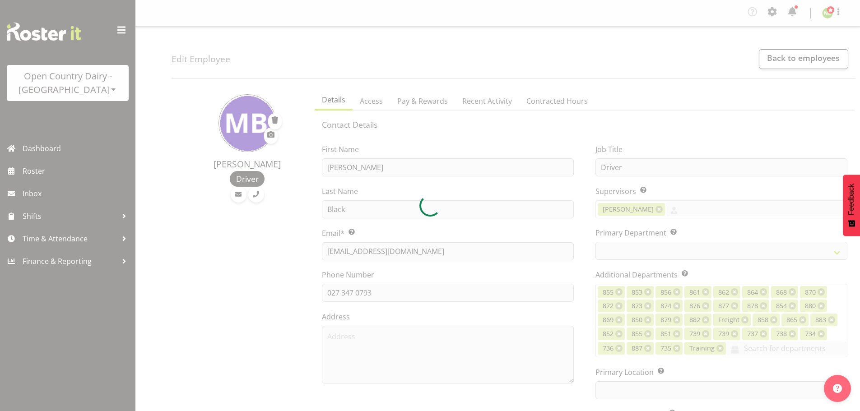
select select "TimelineWeek"
select select
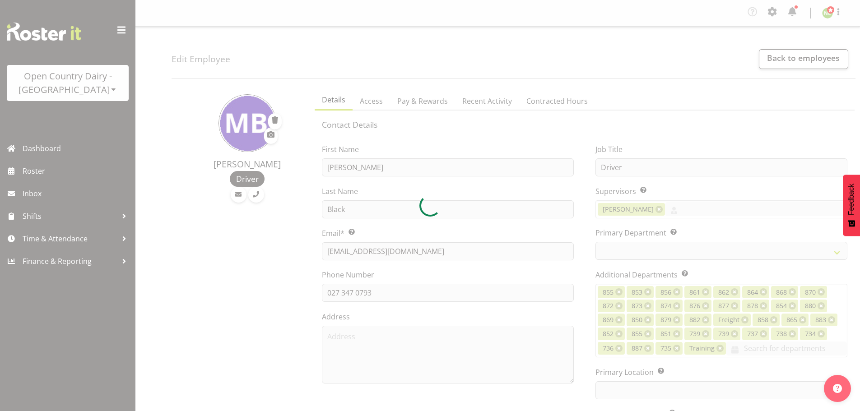
select select "667"
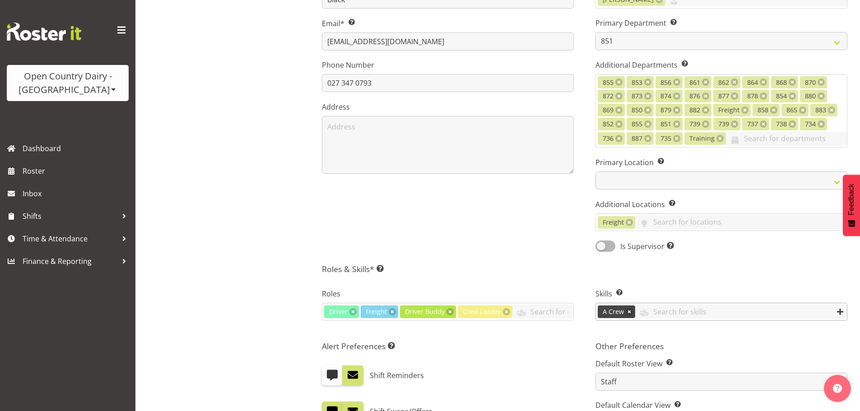
scroll to position [226, 0]
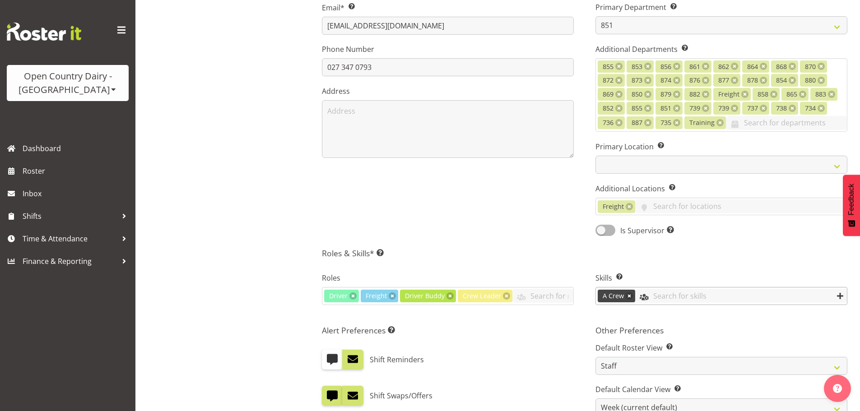
click at [678, 292] on input "text" at bounding box center [741, 296] width 212 height 14
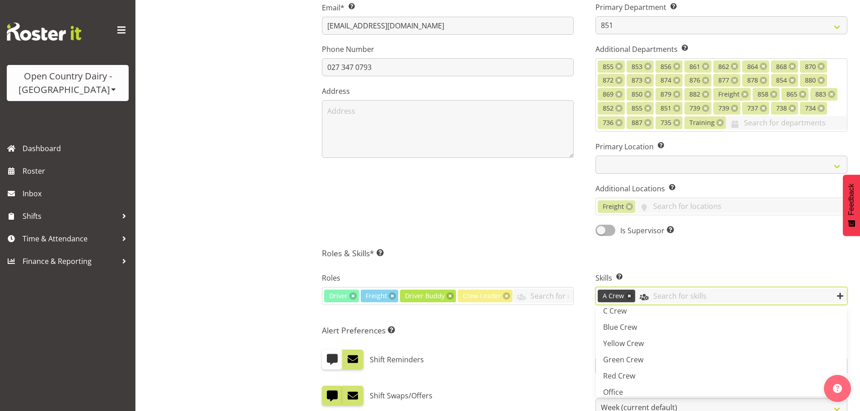
scroll to position [79, 0]
click at [684, 264] on div "Skills Enter any skills required for this shift. At least one employee on the s…" at bounding box center [720, 290] width 273 height 60
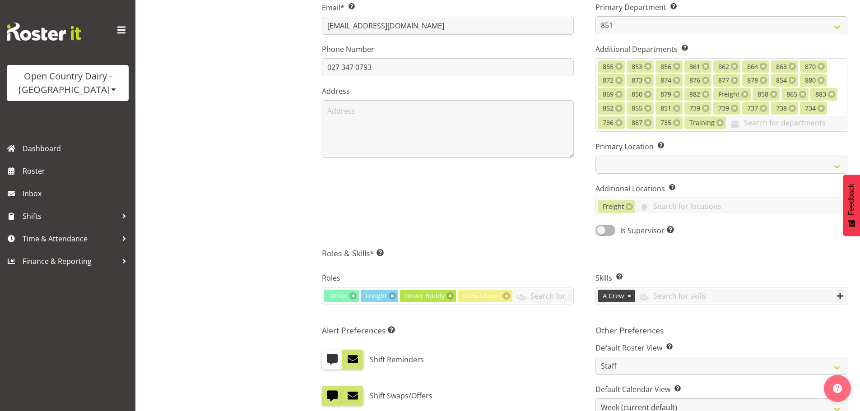
drag, startPoint x: 301, startPoint y: 305, endPoint x: 282, endPoint y: 313, distance: 20.3
click at [301, 305] on div "Martin Black Driver" at bounding box center [240, 273] width 138 height 826
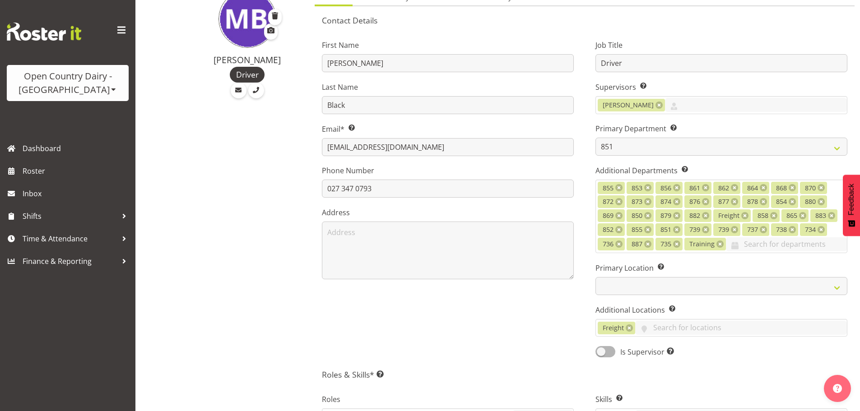
scroll to position [101, 0]
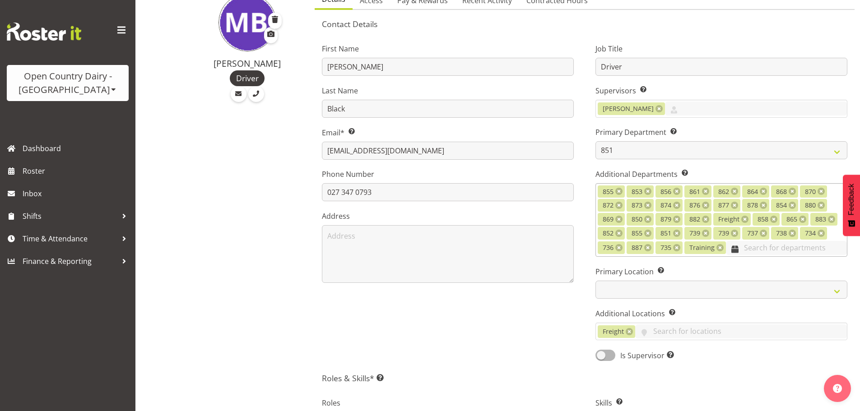
click at [749, 250] on input "text" at bounding box center [786, 248] width 121 height 14
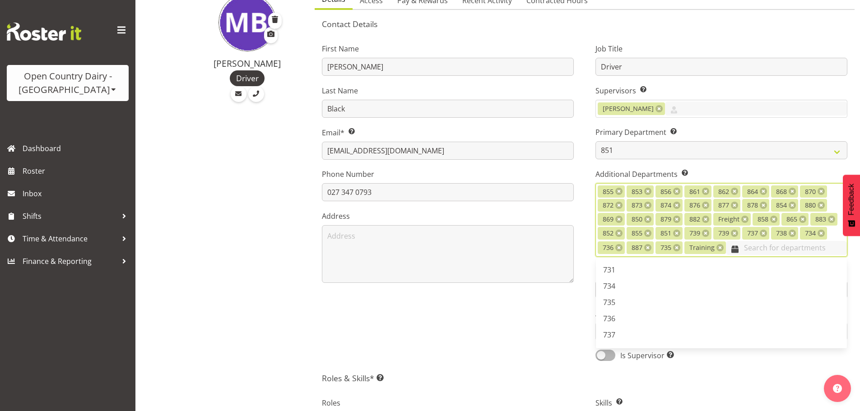
click at [751, 248] on input "text" at bounding box center [786, 248] width 121 height 14
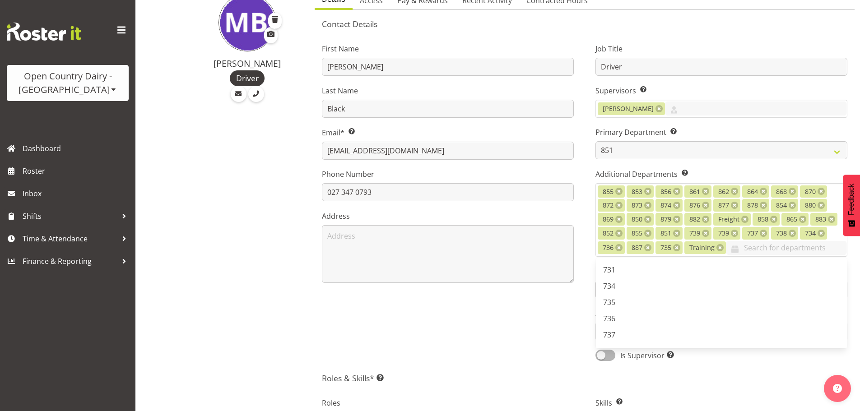
drag, startPoint x: 543, startPoint y: 339, endPoint x: 571, endPoint y: 330, distance: 29.8
click at [551, 336] on div "First Name Martin Last Name Black Email* This is a required field. huntergather…" at bounding box center [447, 199] width 273 height 337
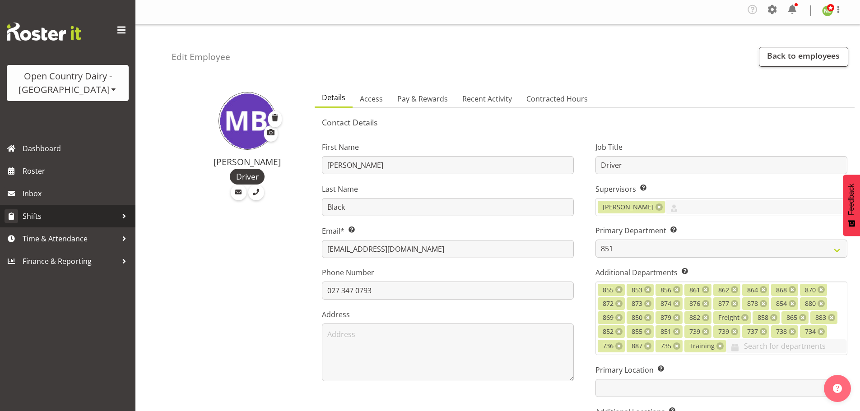
scroll to position [0, 0]
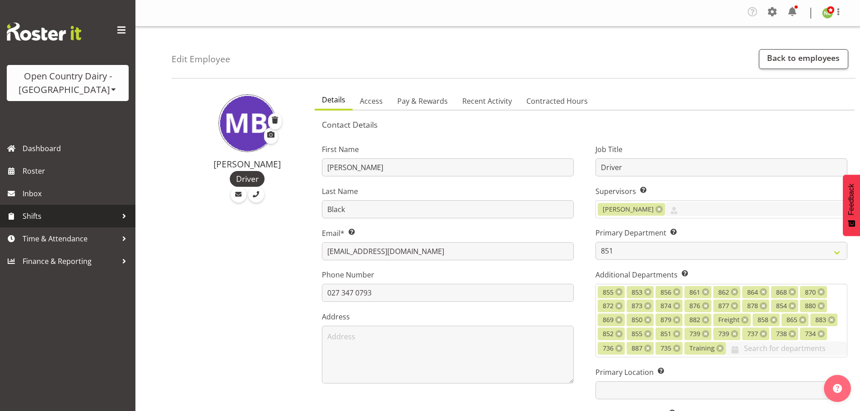
click at [49, 222] on span "Shifts" at bounding box center [70, 216] width 95 height 14
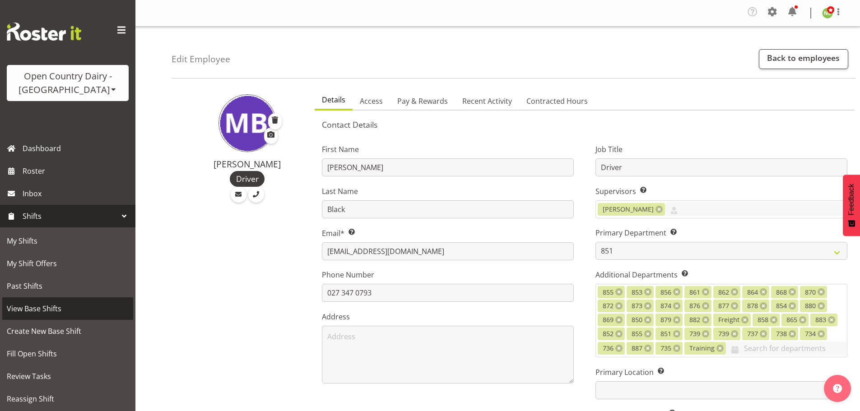
click at [42, 310] on span "View Base Shifts" at bounding box center [68, 309] width 122 height 14
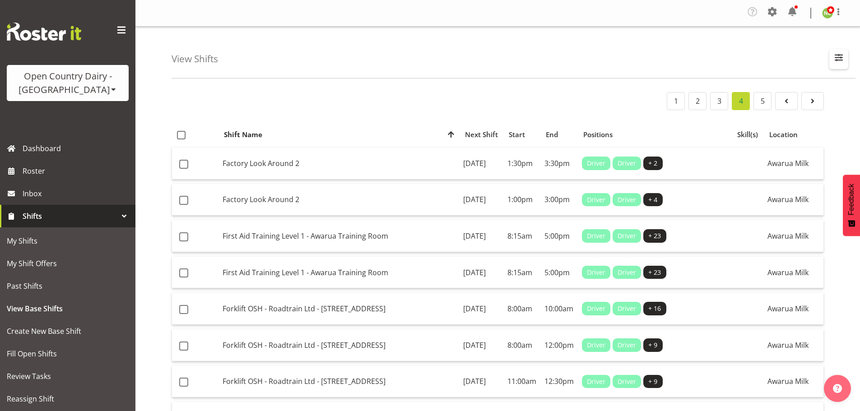
click at [844, 59] on span "button" at bounding box center [838, 57] width 12 height 12
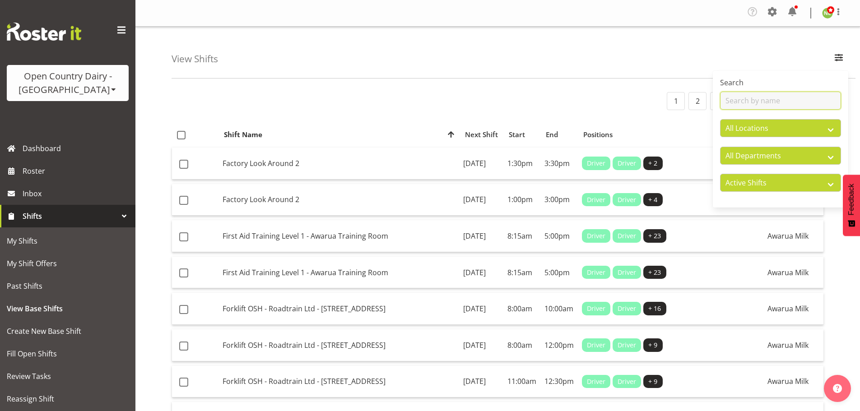
click at [775, 99] on input "text" at bounding box center [780, 101] width 121 height 18
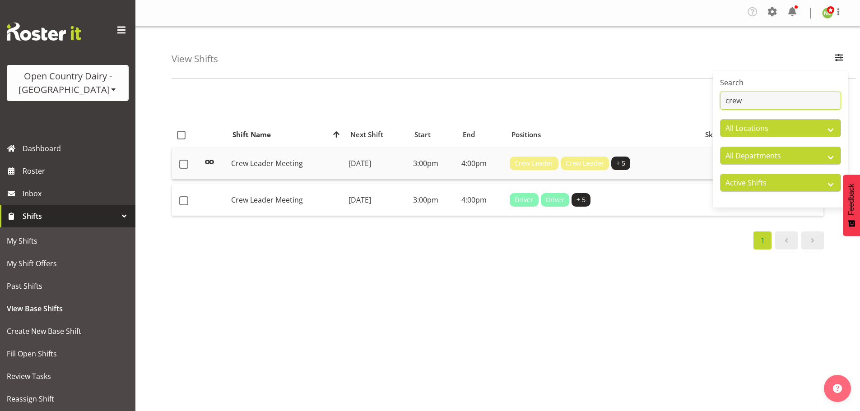
type input "crew"
click at [345, 159] on td "Wednesday, 3rd Sep 2025" at bounding box center [377, 164] width 65 height 32
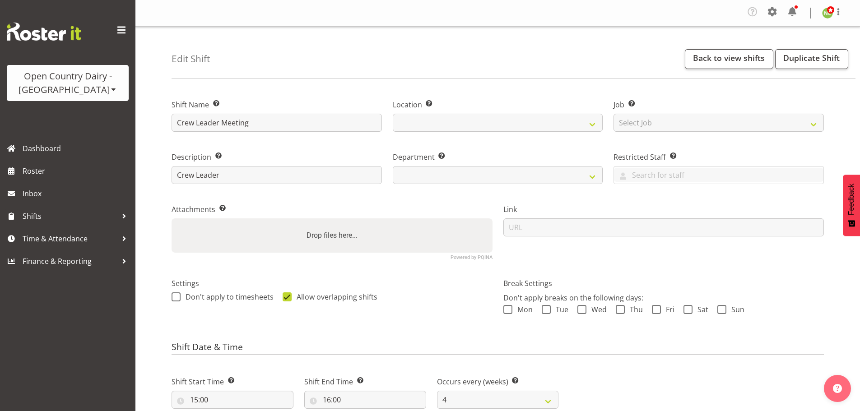
select select "4"
select select
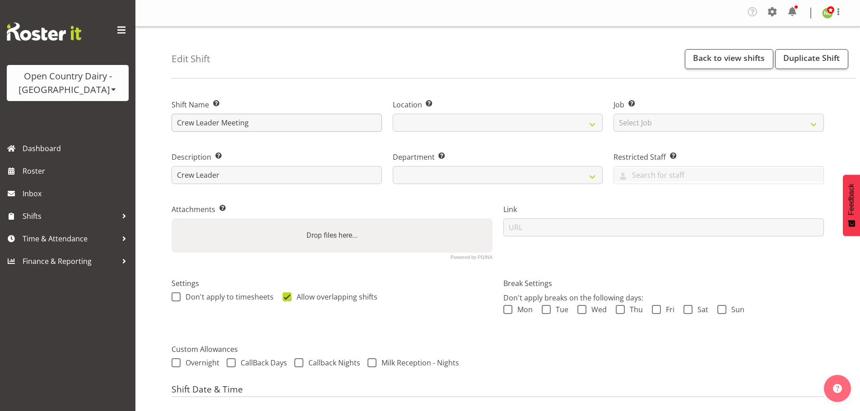
select select
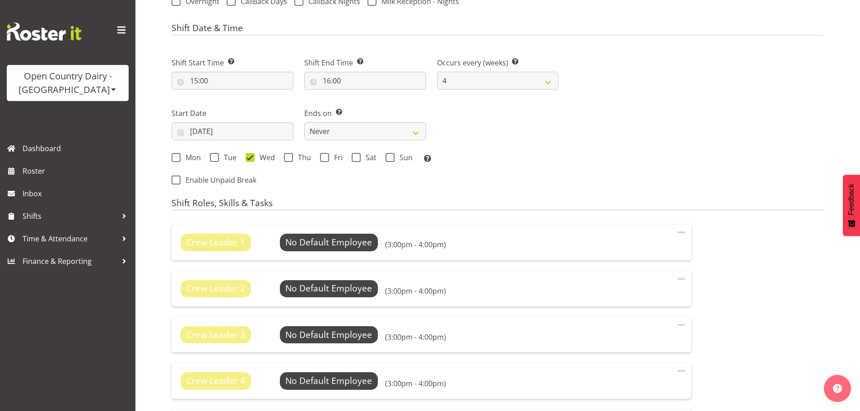
scroll to position [451, 0]
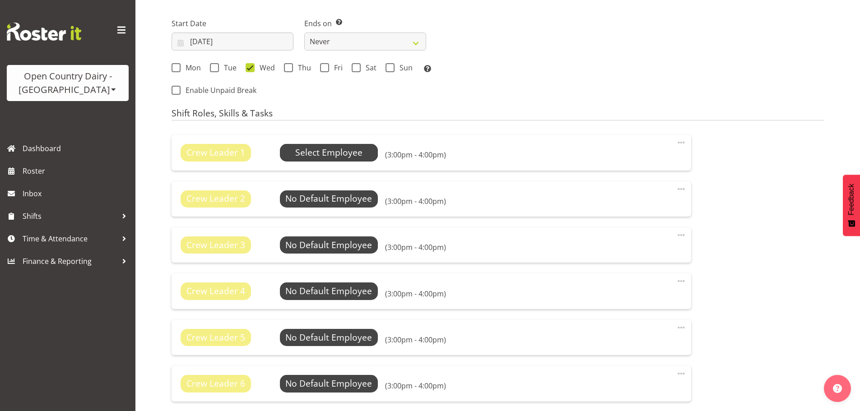
click at [313, 147] on span "Select Employee" at bounding box center [328, 152] width 67 height 13
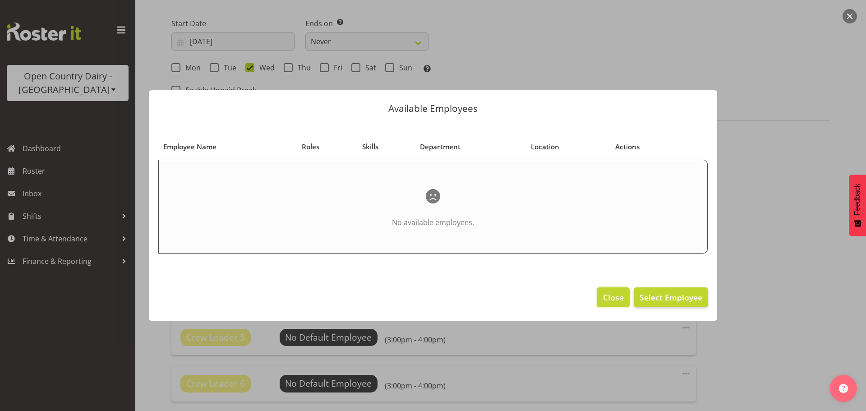
click at [611, 299] on span "Close" at bounding box center [613, 297] width 21 height 12
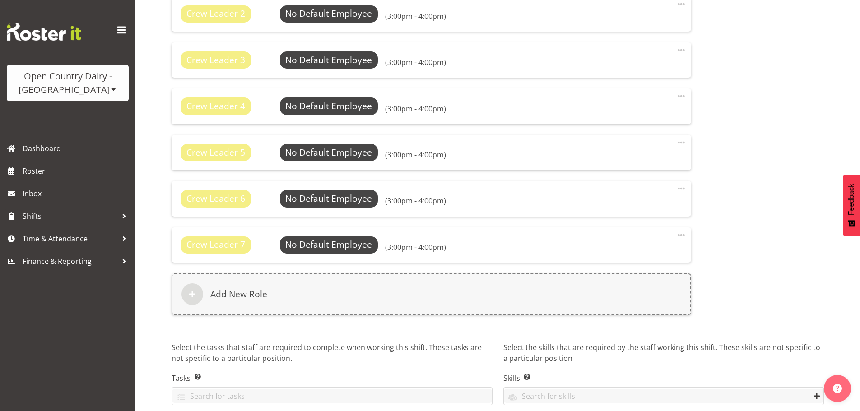
scroll to position [675, 0]
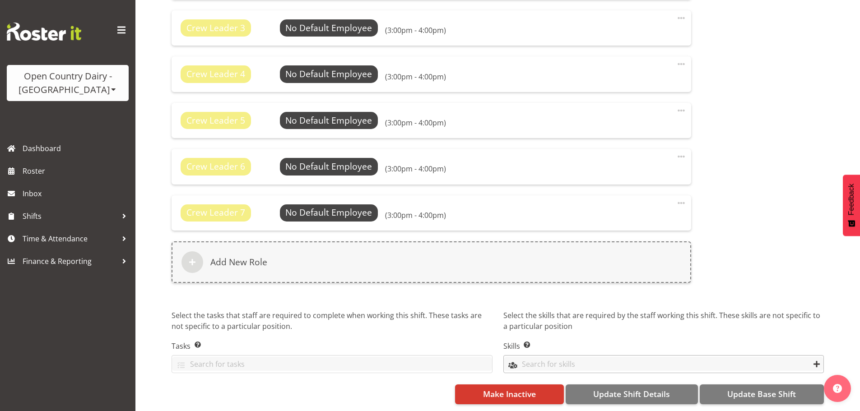
click at [541, 357] on input "text" at bounding box center [664, 364] width 320 height 14
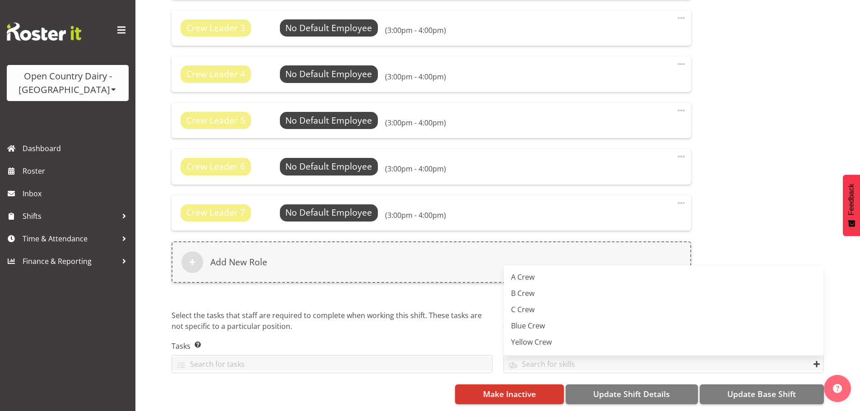
drag, startPoint x: 369, startPoint y: 398, endPoint x: 342, endPoint y: 370, distance: 38.6
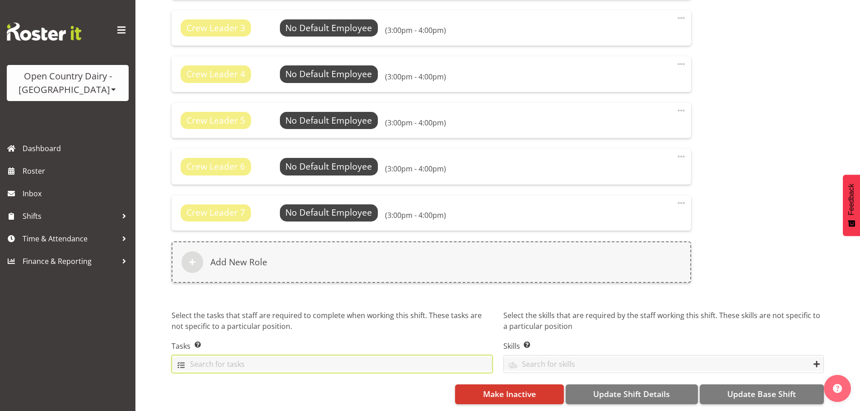
click at [337, 363] on input "text" at bounding box center [332, 364] width 320 height 14
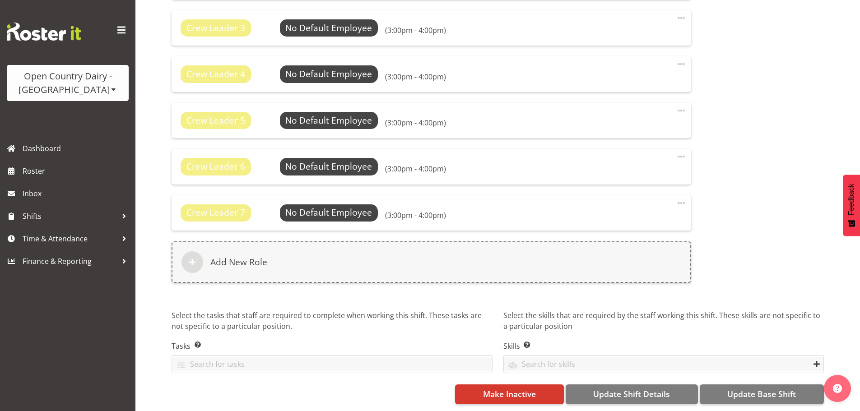
drag, startPoint x: 311, startPoint y: 390, endPoint x: 618, endPoint y: 320, distance: 314.8
click at [312, 389] on div "Make Inactive Update Shift Details Update Base Shift" at bounding box center [497, 394] width 652 height 20
click at [759, 226] on div "Crew Leader 1 No Default Employee Select Employee (3:00pm - 4:00pm) Edit Delete…" at bounding box center [497, 105] width 663 height 387
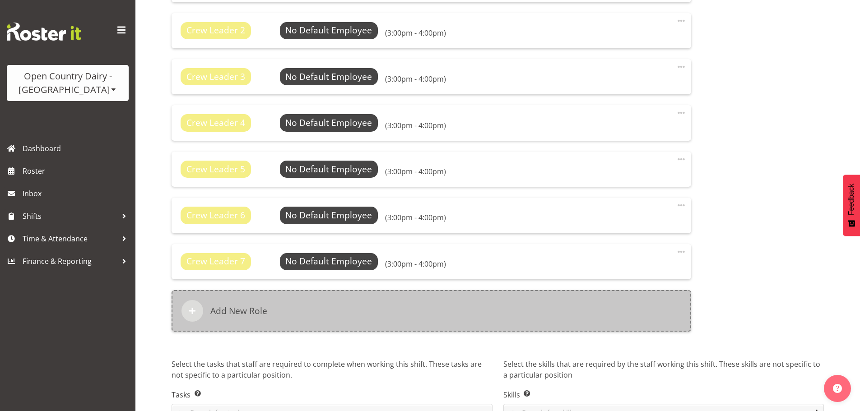
scroll to position [630, 0]
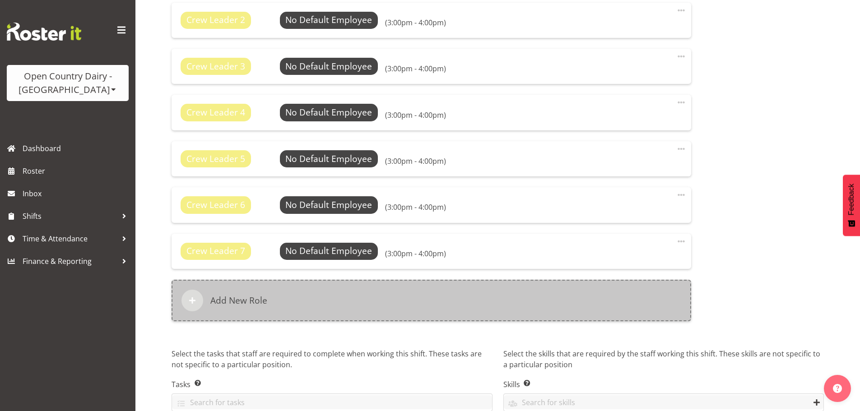
click at [282, 287] on div "Add New Role" at bounding box center [430, 301] width 519 height 42
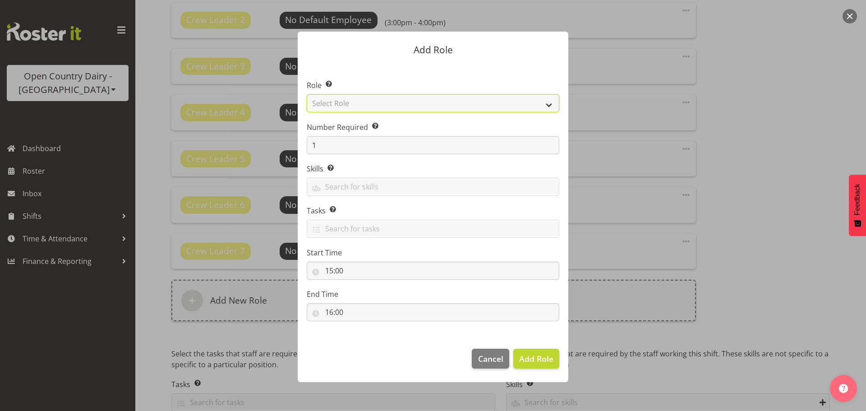
click at [363, 102] on select "Select Role Crew Leader Driver Driver Assessor Dayshift Driver Assessor Nightsh…" at bounding box center [433, 103] width 253 height 18
click at [346, 367] on footer "Cancel Add Role" at bounding box center [433, 361] width 271 height 42
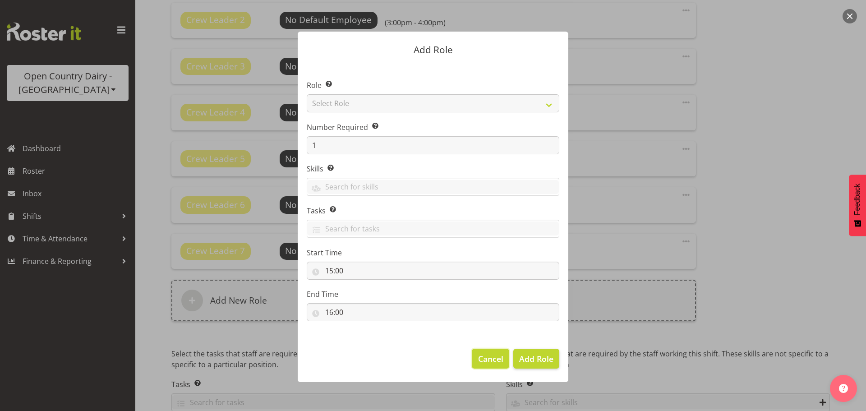
click at [490, 357] on span "Cancel" at bounding box center [490, 359] width 25 height 12
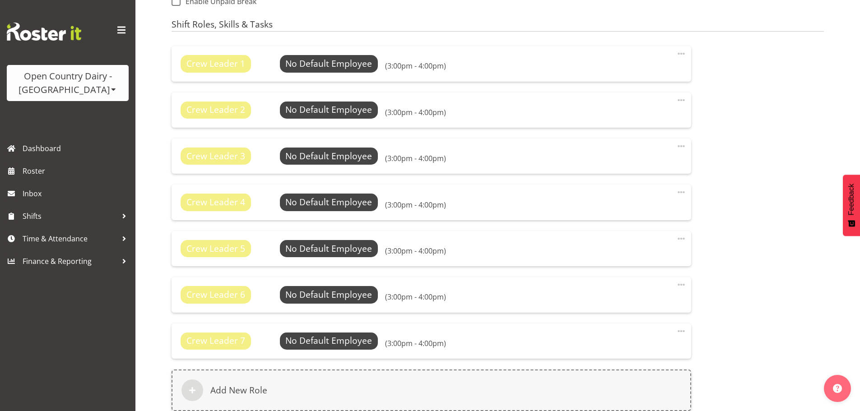
scroll to position [540, 0]
click at [312, 68] on span "Select Employee" at bounding box center [328, 64] width 67 height 13
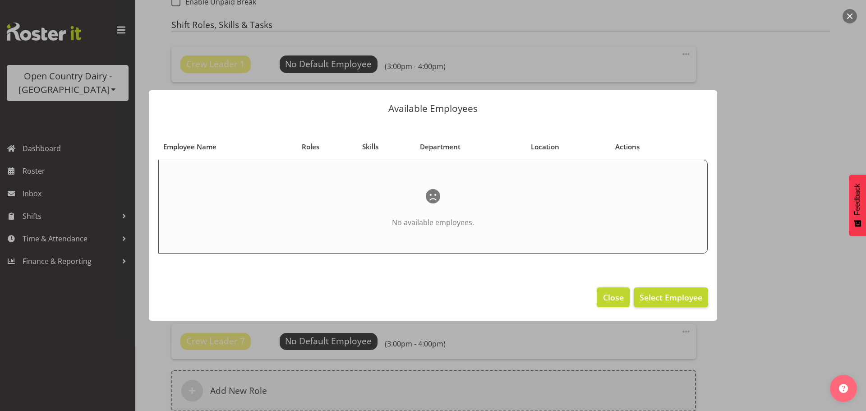
click at [607, 296] on span "Close" at bounding box center [613, 297] width 21 height 12
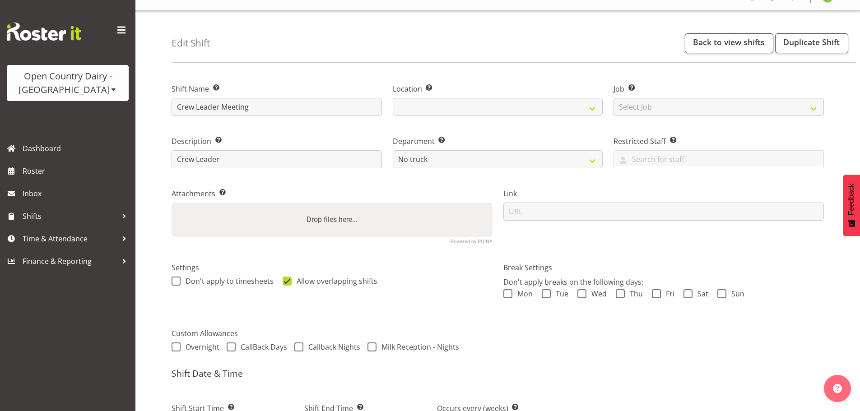
scroll to position [0, 0]
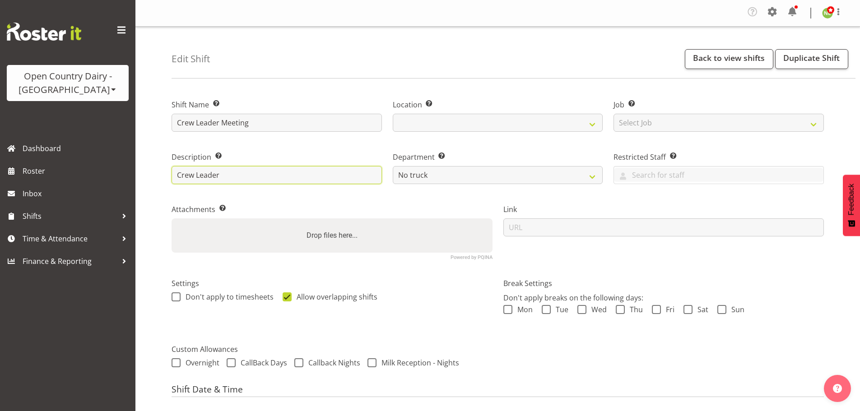
click at [237, 172] on input "Crew Leader" at bounding box center [276, 175] width 210 height 18
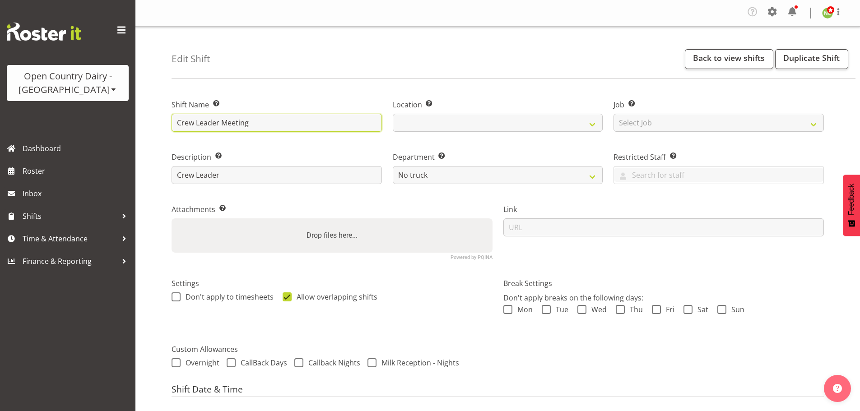
click at [256, 119] on input "Crew Leader Meeting" at bounding box center [276, 123] width 210 height 18
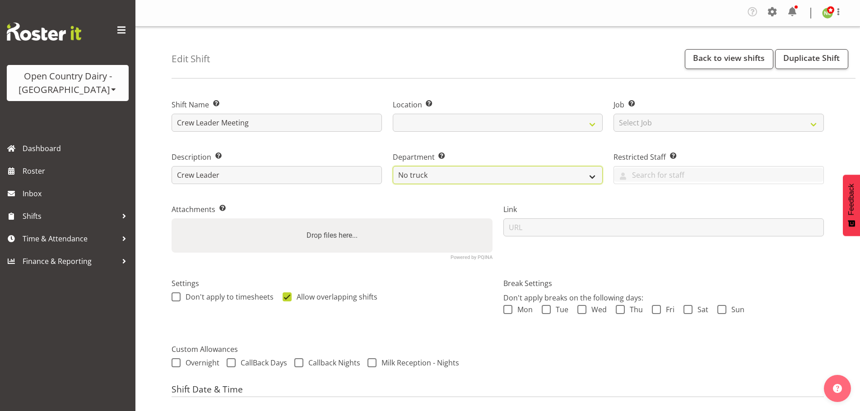
click at [584, 176] on select "731 734 735 736 737 738 739 850 851 852 853 854 855 856 857 858 861 862 864 865…" at bounding box center [498, 175] width 210 height 18
select select "806"
click at [393, 166] on select "731 734 735 736 737 738 739 850 851 852 853 854 855 856 857 858 861 862 864 865…" at bounding box center [498, 175] width 210 height 18
click at [495, 271] on div "Settings Don't apply to timesheets Allow overlapping shifts" at bounding box center [332, 300] width 332 height 71
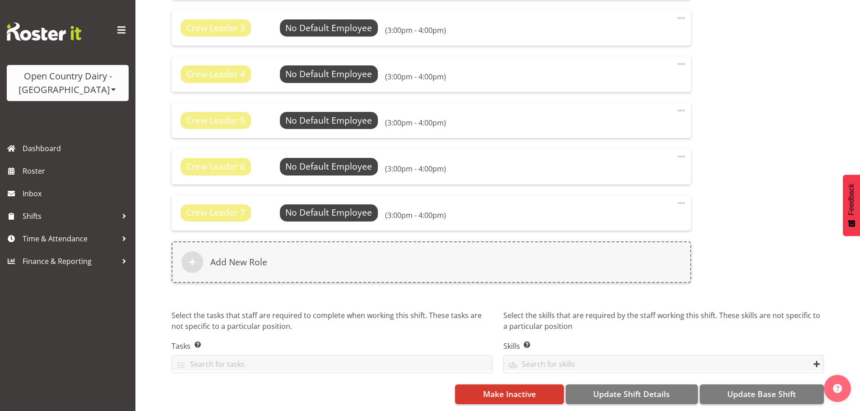
scroll to position [675, 0]
click at [768, 388] on span "Update Base Shift" at bounding box center [761, 394] width 69 height 12
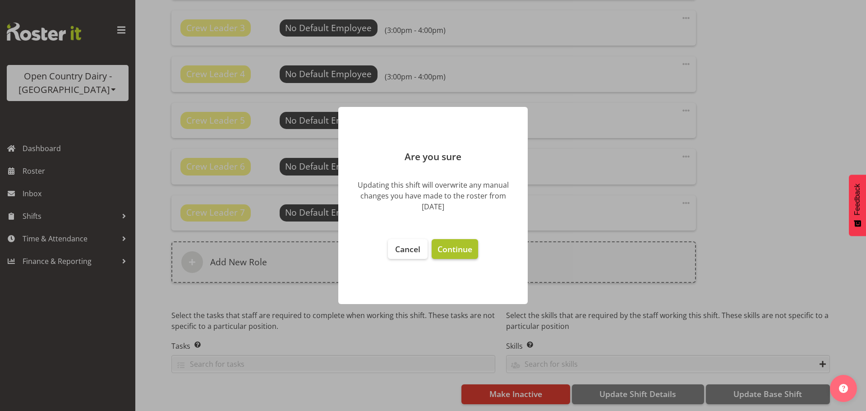
click at [460, 250] on span "Continue" at bounding box center [455, 249] width 35 height 11
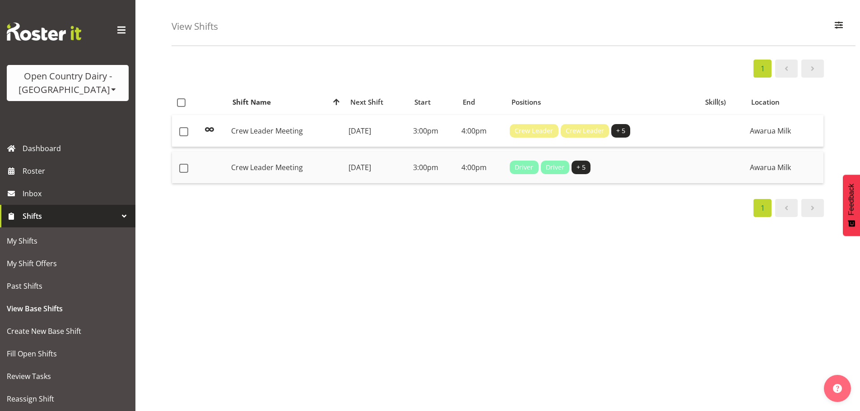
scroll to position [42, 0]
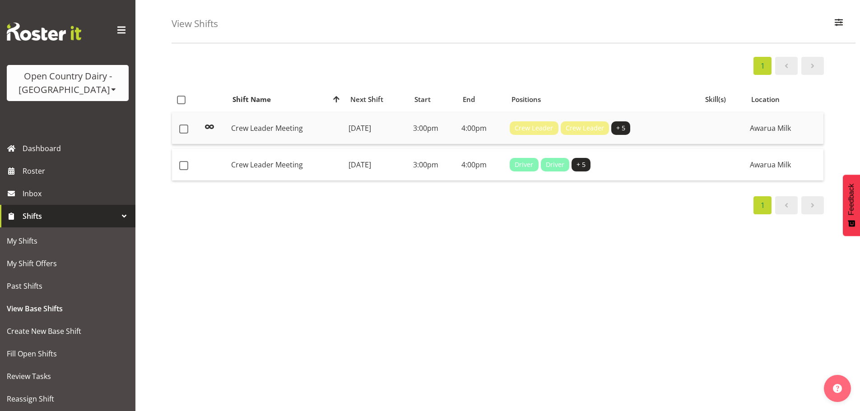
click at [283, 120] on td "Crew Leader Meeting" at bounding box center [286, 128] width 118 height 32
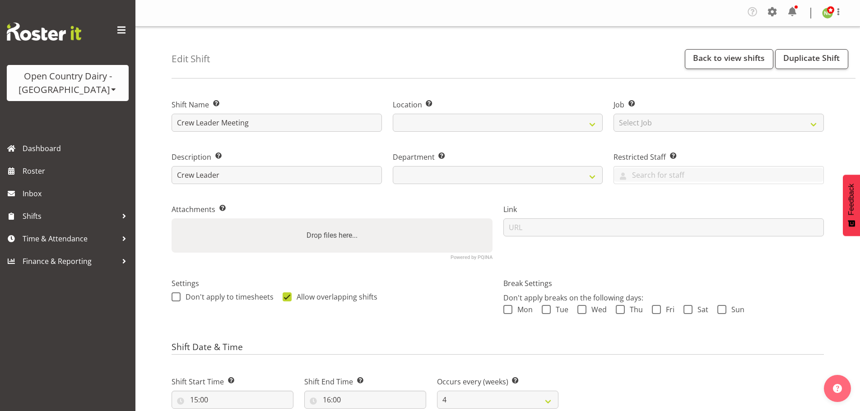
select select "4"
select select
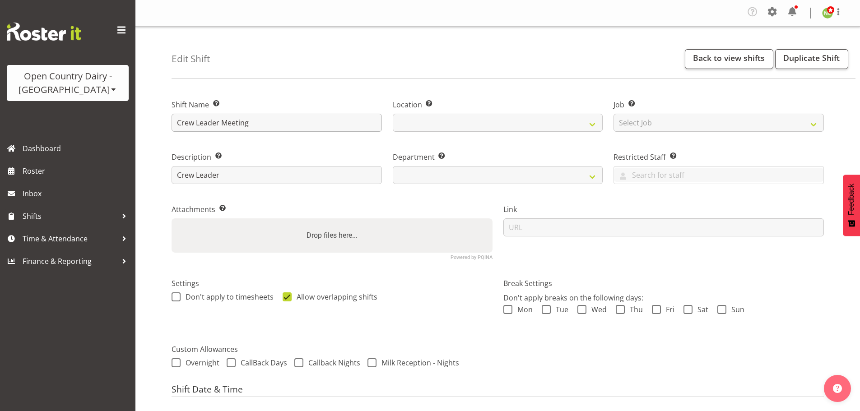
select select
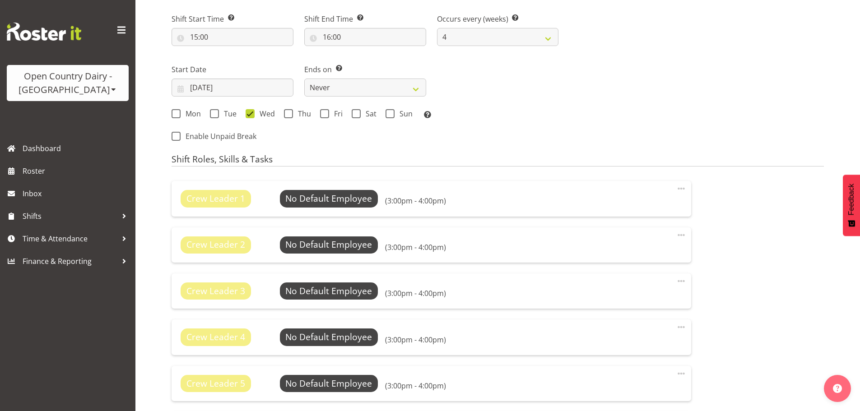
scroll to position [406, 0]
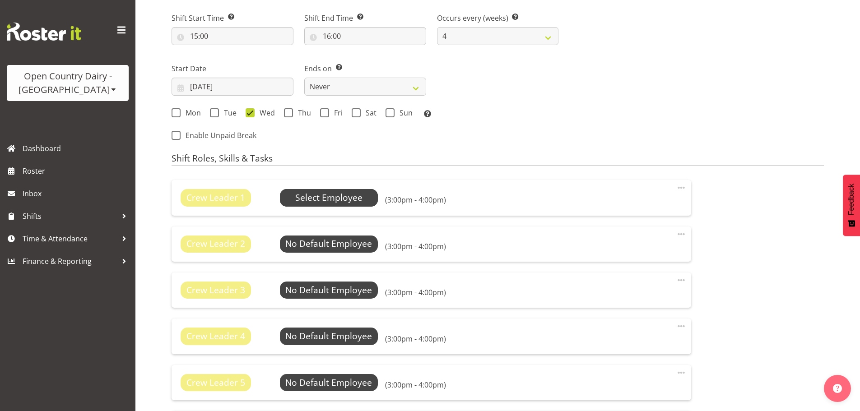
click at [335, 195] on span "Select Employee" at bounding box center [328, 197] width 67 height 13
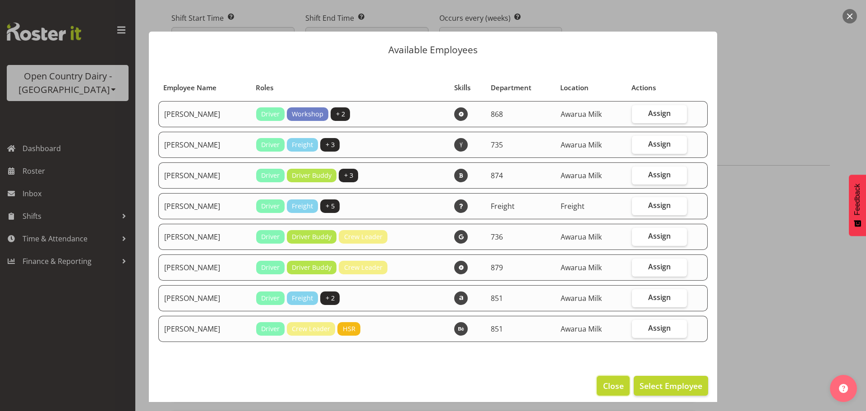
click at [603, 383] on span "Close" at bounding box center [613, 386] width 21 height 12
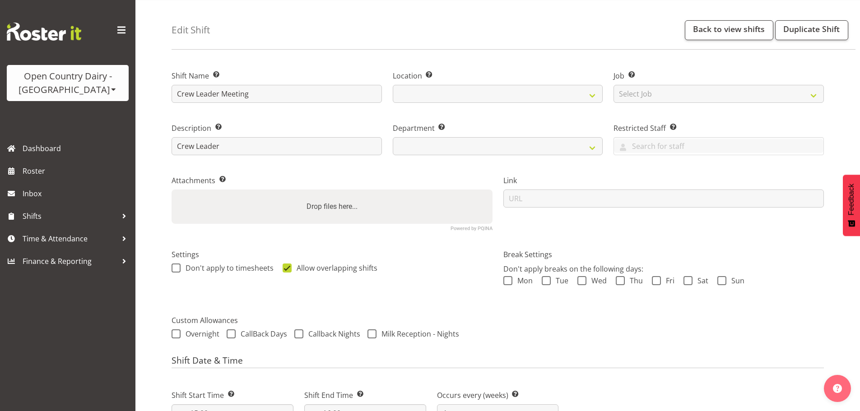
scroll to position [0, 0]
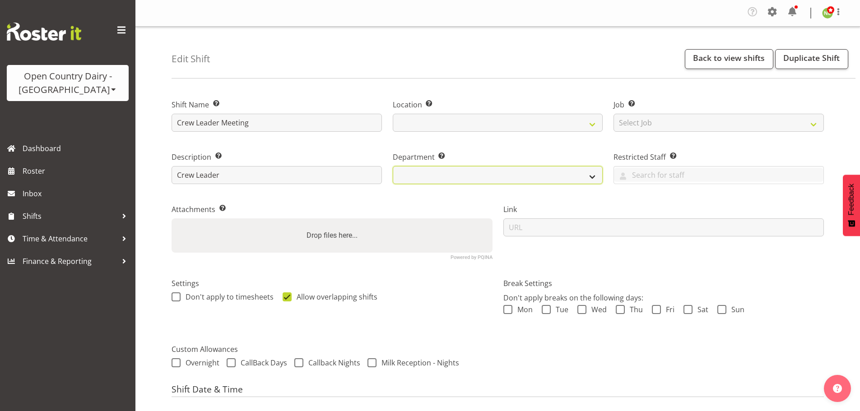
click at [586, 171] on select at bounding box center [498, 175] width 210 height 18
click at [613, 201] on div "Link" at bounding box center [664, 228] width 332 height 74
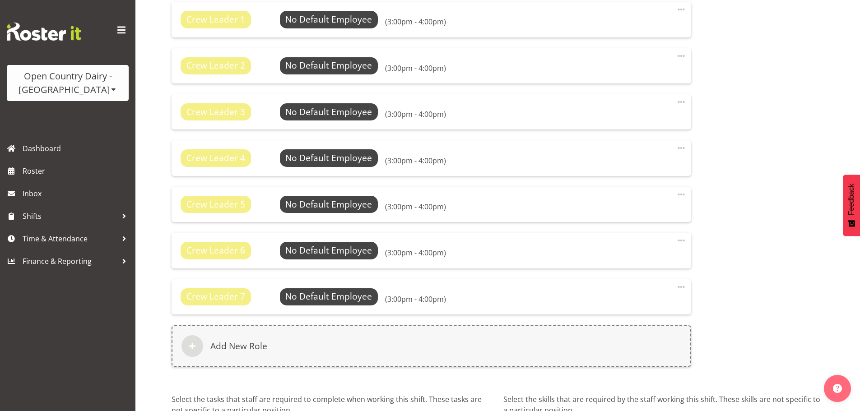
scroll to position [496, 0]
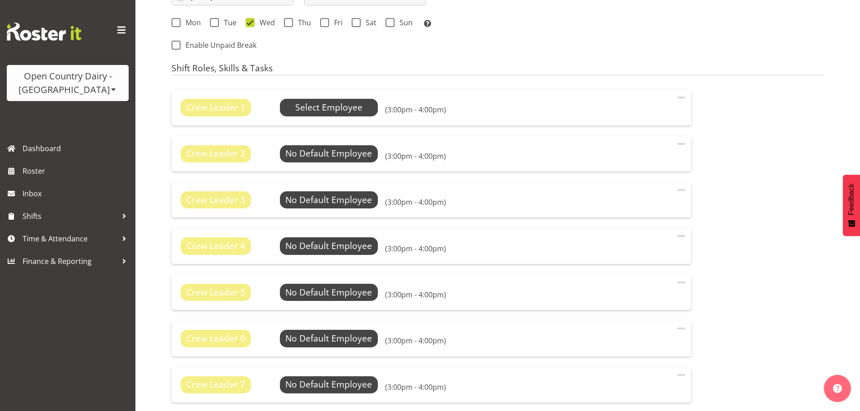
click at [300, 103] on span "Select Employee" at bounding box center [328, 107] width 67 height 13
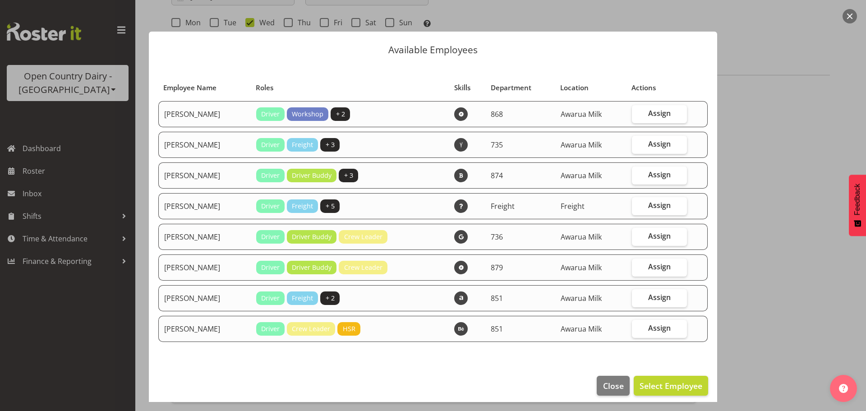
select select "806"
click at [618, 389] on button "Close" at bounding box center [613, 386] width 32 height 20
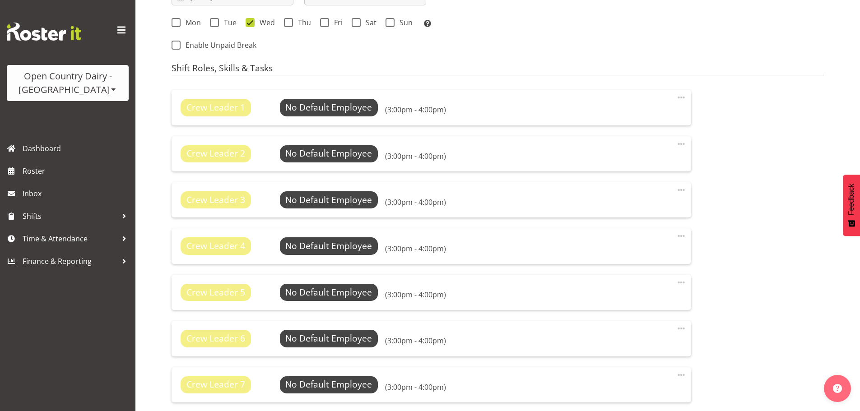
click at [802, 80] on div "Shift Roles, Skills & Tasks Crew Leader 1 No Default Employee Select Employee (…" at bounding box center [497, 311] width 652 height 497
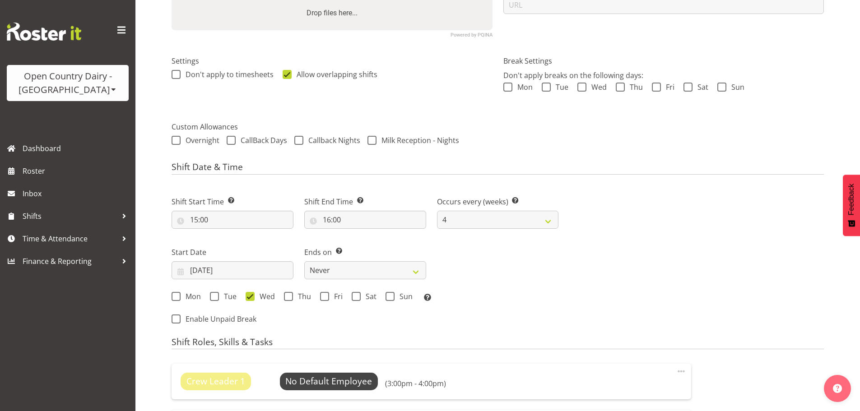
scroll to position [88, 0]
